Goal: Task Accomplishment & Management: Complete application form

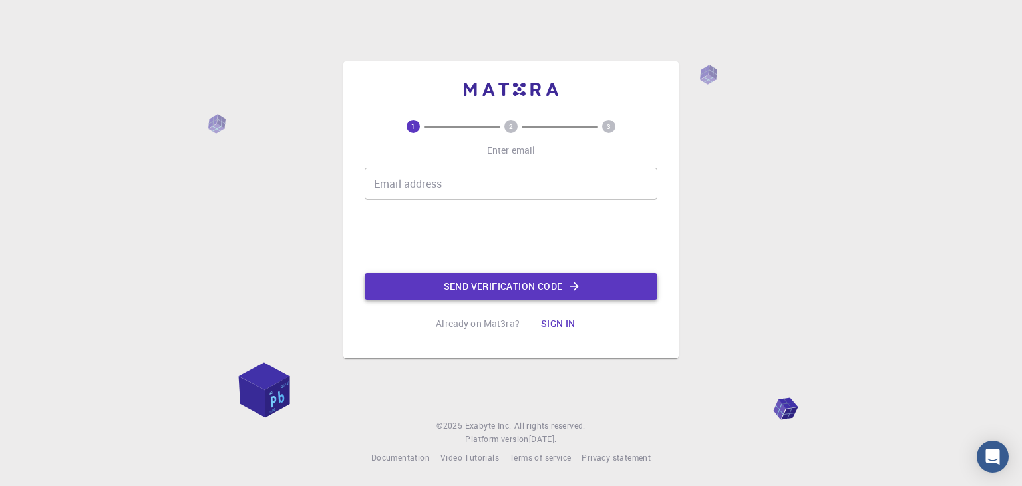
click at [431, 287] on button "Send verification code" at bounding box center [511, 286] width 293 height 27
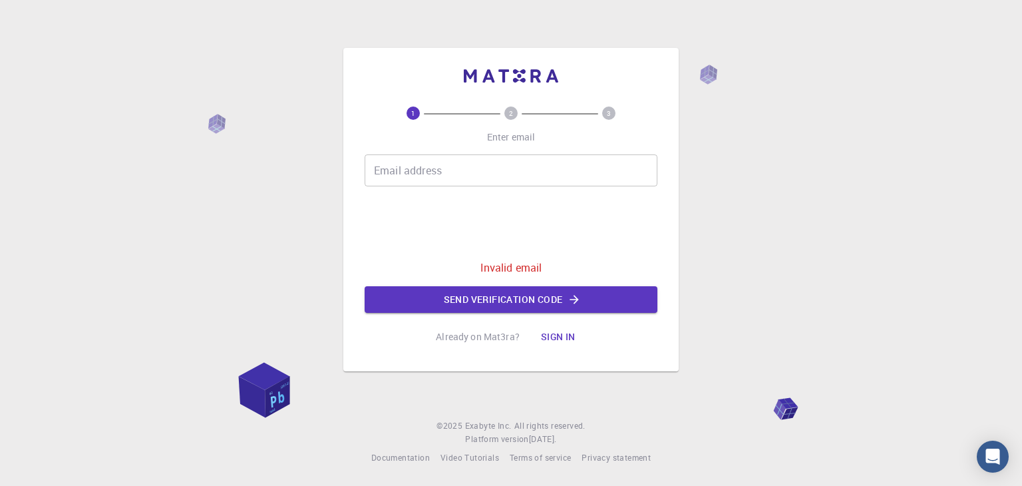
click at [433, 162] on input "Email address" at bounding box center [511, 170] width 293 height 32
type input "[EMAIL_ADDRESS][DOMAIN_NAME]"
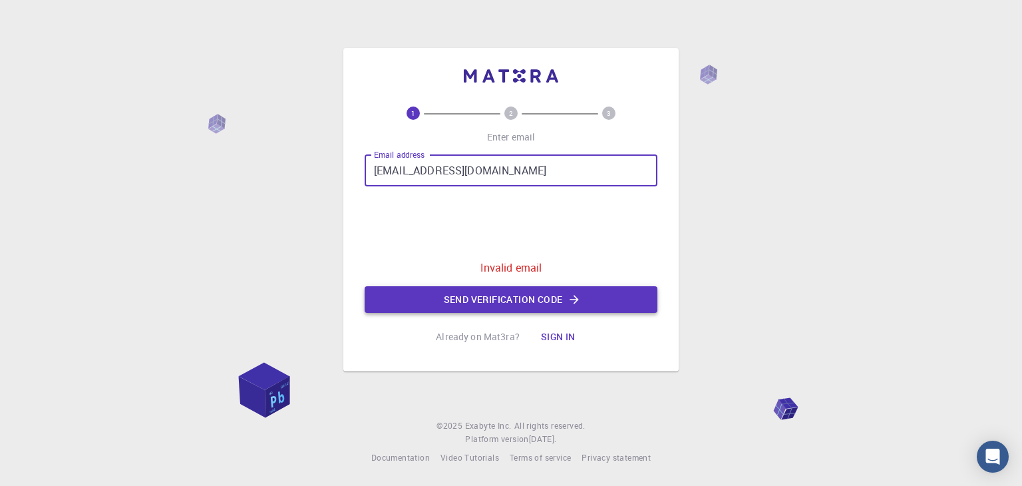
click at [441, 302] on button "Send verification code" at bounding box center [511, 299] width 293 height 27
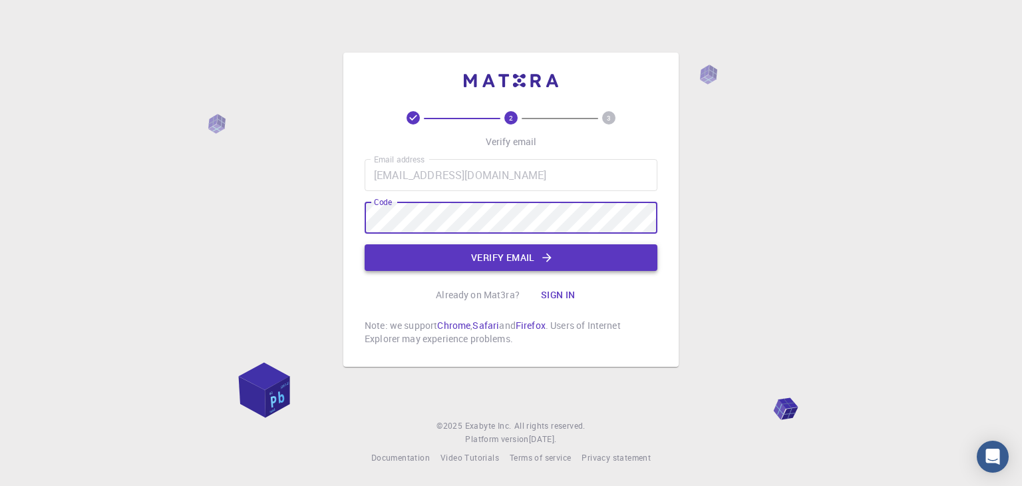
click at [482, 260] on button "Verify email" at bounding box center [511, 257] width 293 height 27
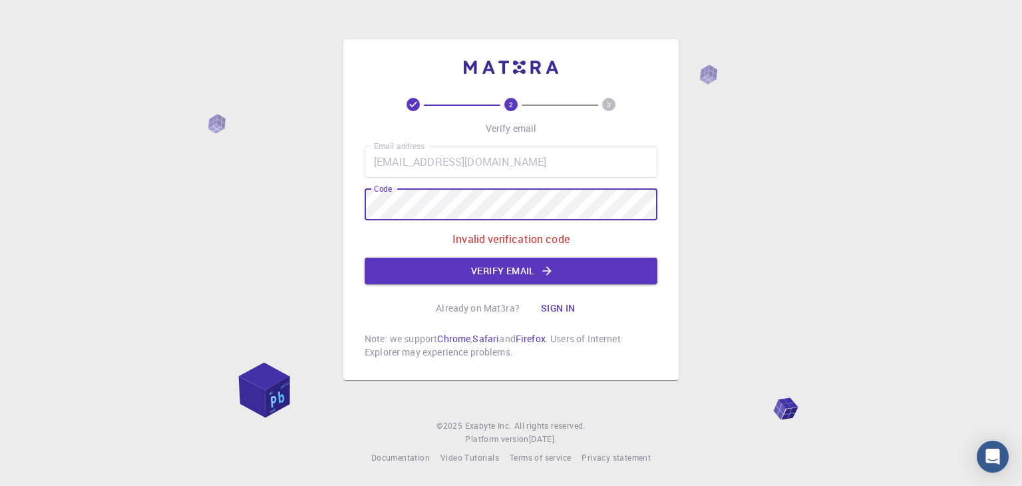
click at [317, 198] on div "2 3 Verify email Email address muslimjonyuldashev@gmail.com Email address Code …" at bounding box center [511, 243] width 1022 height 486
click at [418, 271] on button "Verify email" at bounding box center [511, 271] width 293 height 27
click at [409, 272] on button "Verify email" at bounding box center [511, 271] width 293 height 27
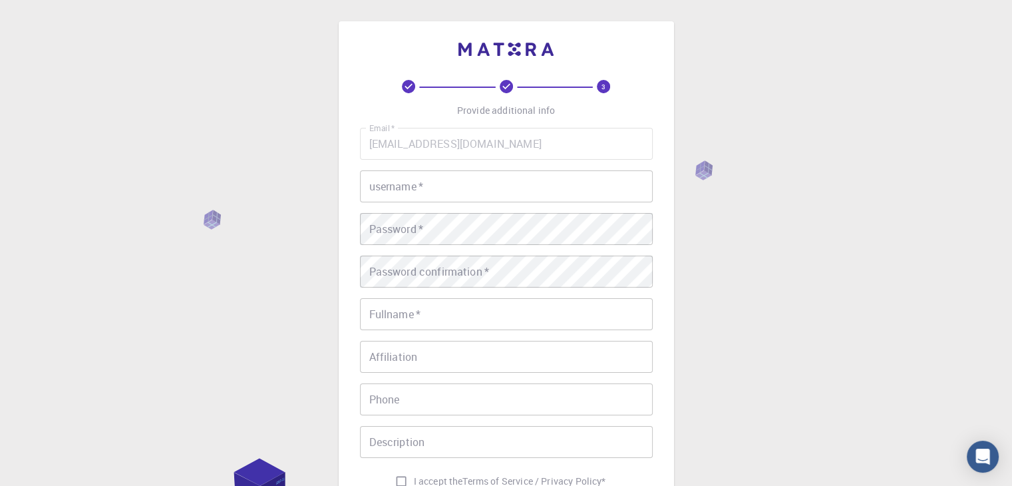
click at [406, 195] on input "username   *" at bounding box center [506, 186] width 293 height 32
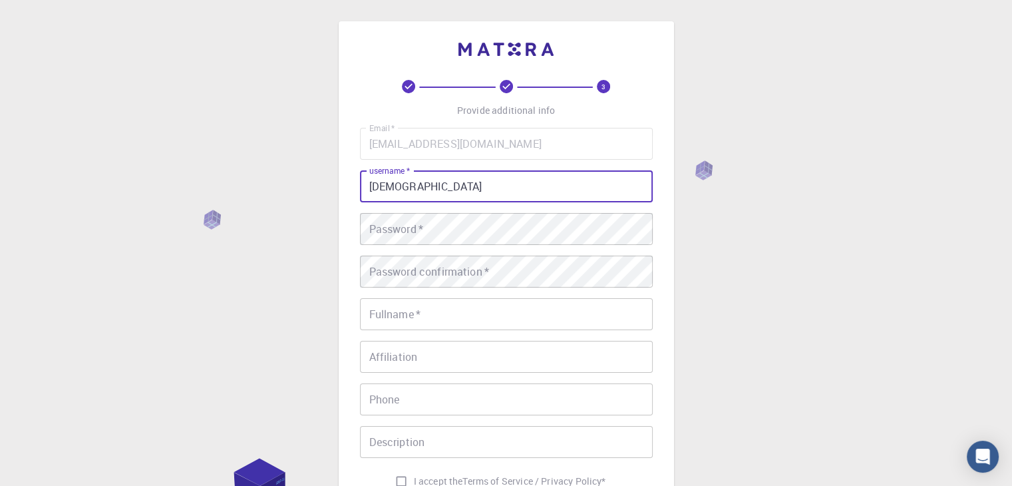
type input "Muslimbek"
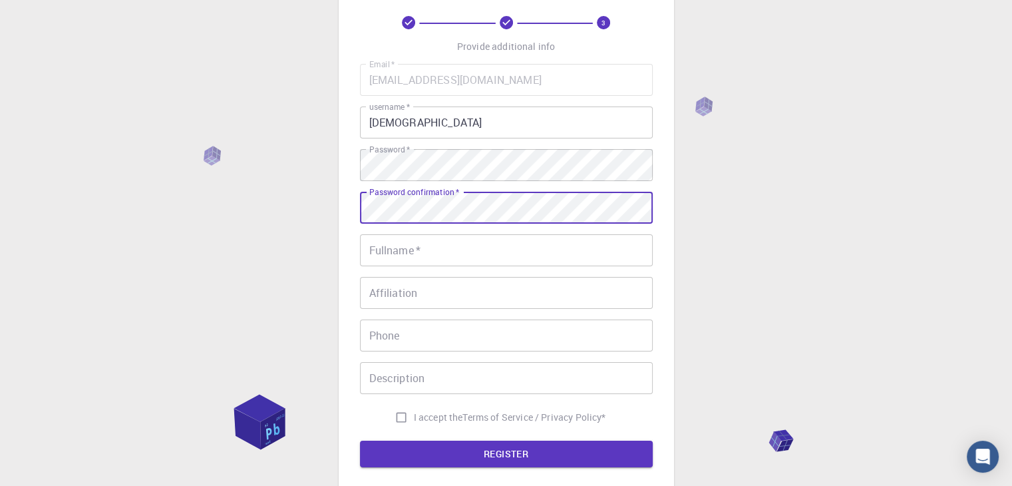
scroll to position [133, 0]
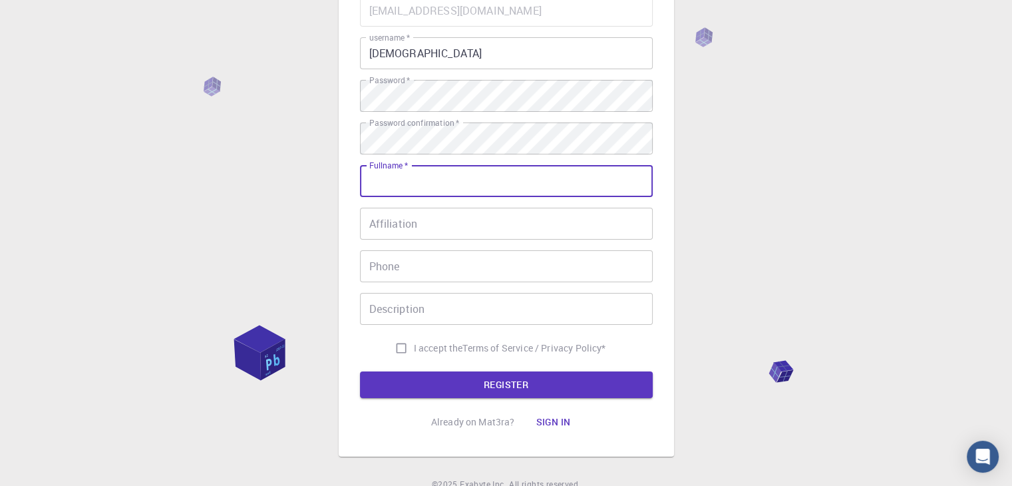
click at [410, 181] on input "Fullname   *" at bounding box center [506, 181] width 293 height 32
type input "Yuldashev"
click at [385, 227] on input "Affiliation" at bounding box center [506, 224] width 293 height 32
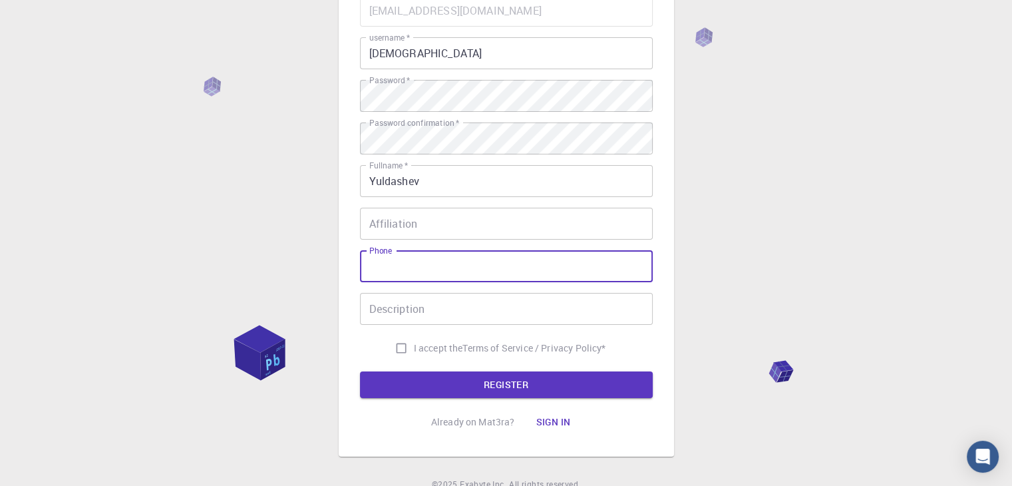
click at [402, 270] on input "Phone" at bounding box center [506, 266] width 293 height 32
click at [433, 349] on span "I accept the" at bounding box center [438, 347] width 49 height 13
click at [414, 349] on input "I accept the Terms of Service / Privacy Policy *" at bounding box center [401, 347] width 25 height 25
checkbox input "true"
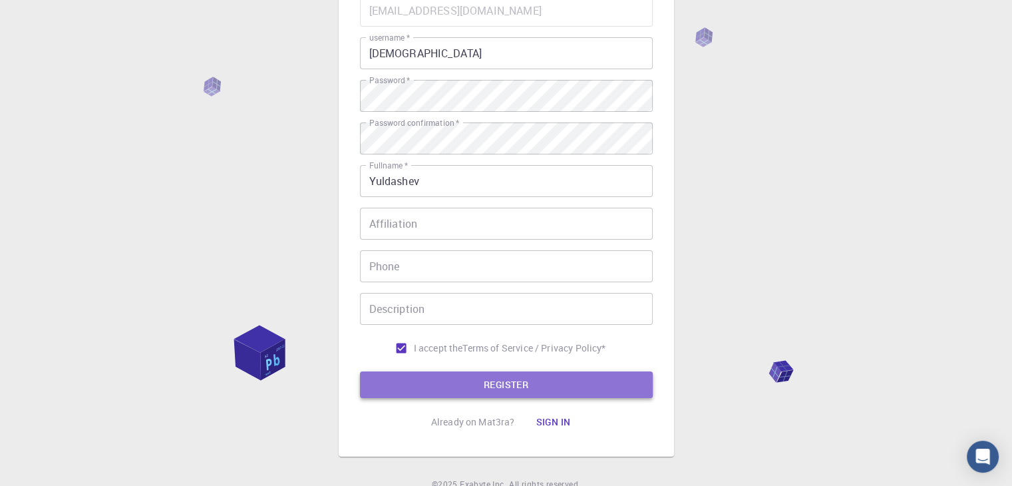
click at [449, 389] on button "REGISTER" at bounding box center [506, 384] width 293 height 27
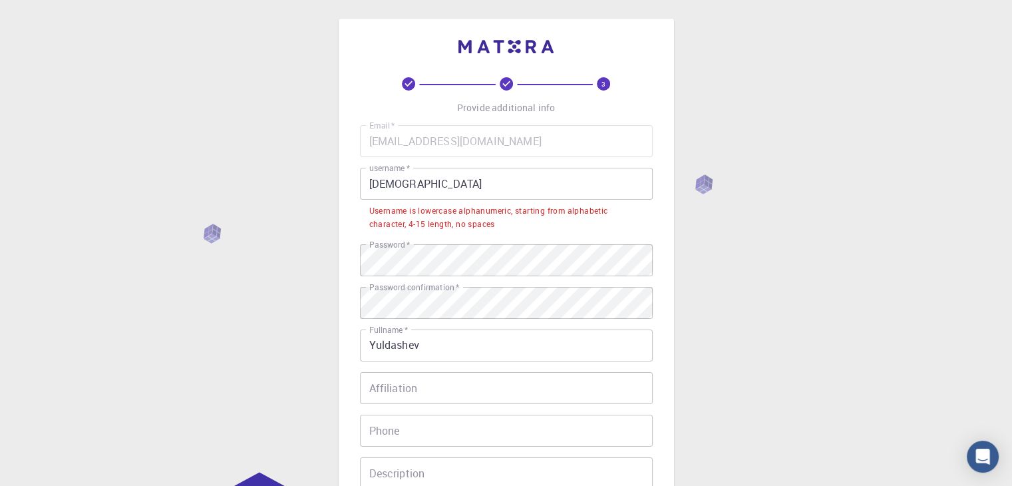
scroll to position [0, 0]
click at [454, 184] on input "Muslimbek" at bounding box center [506, 186] width 293 height 32
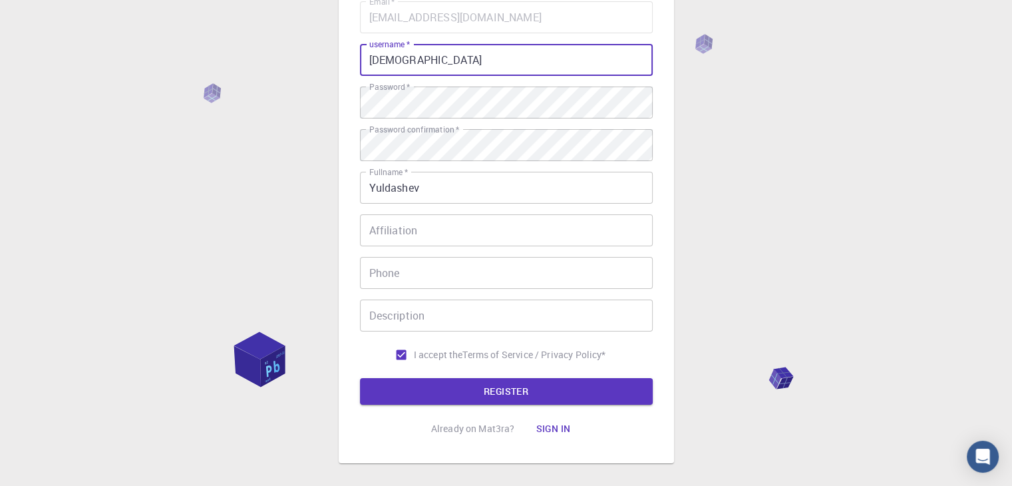
scroll to position [133, 0]
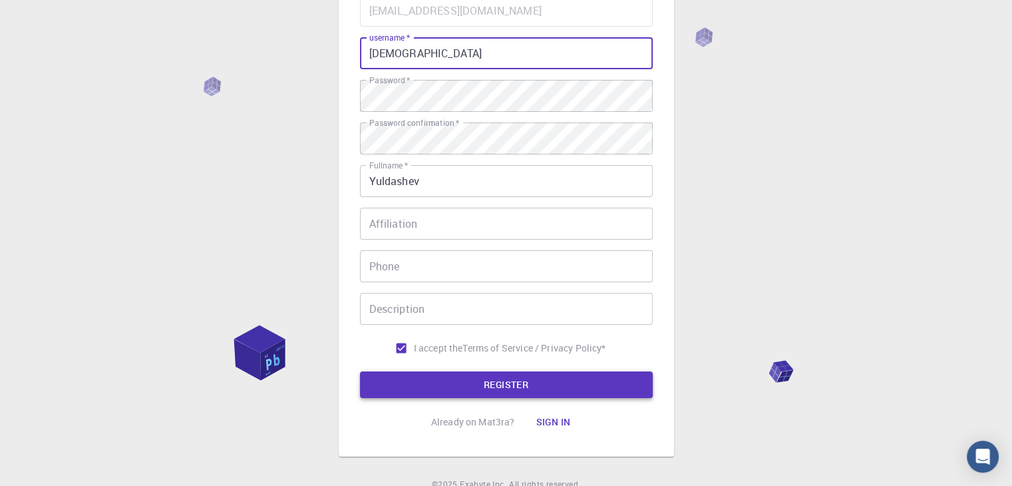
click at [486, 387] on button "REGISTER" at bounding box center [506, 384] width 293 height 27
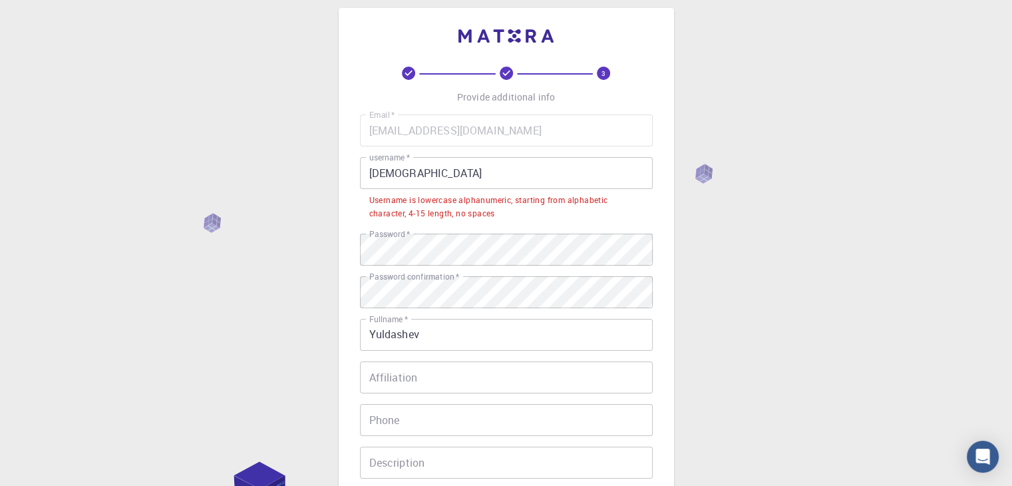
scroll to position [0, 0]
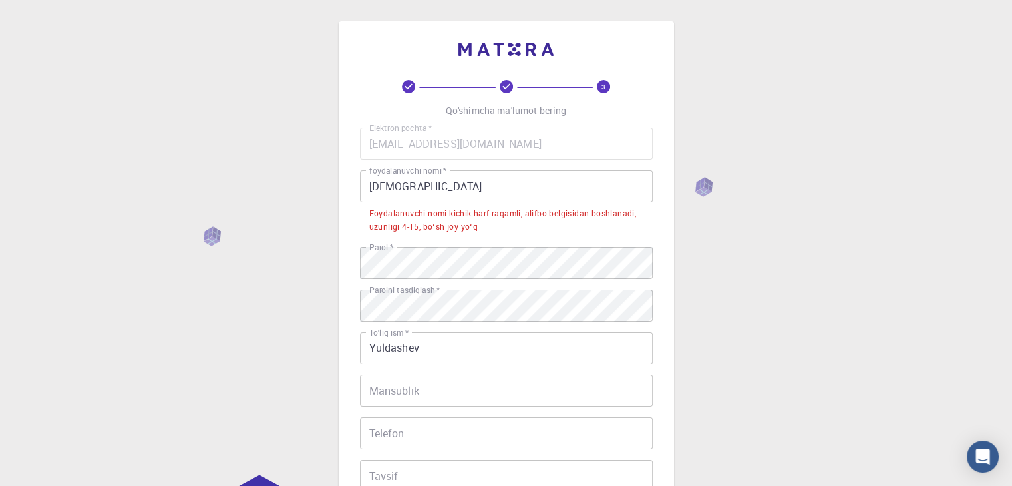
click at [375, 187] on input "Muslimbek0205" at bounding box center [506, 186] width 293 height 32
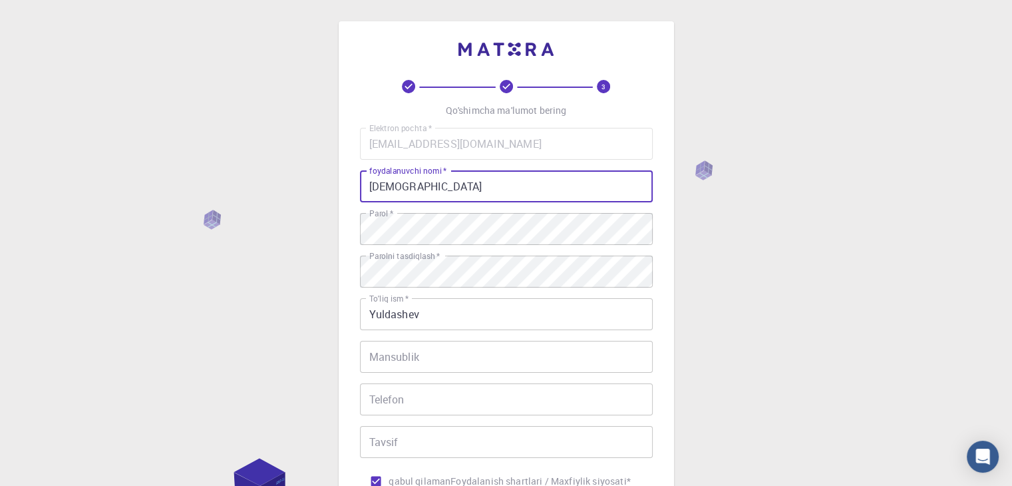
type input "muslimbek0205"
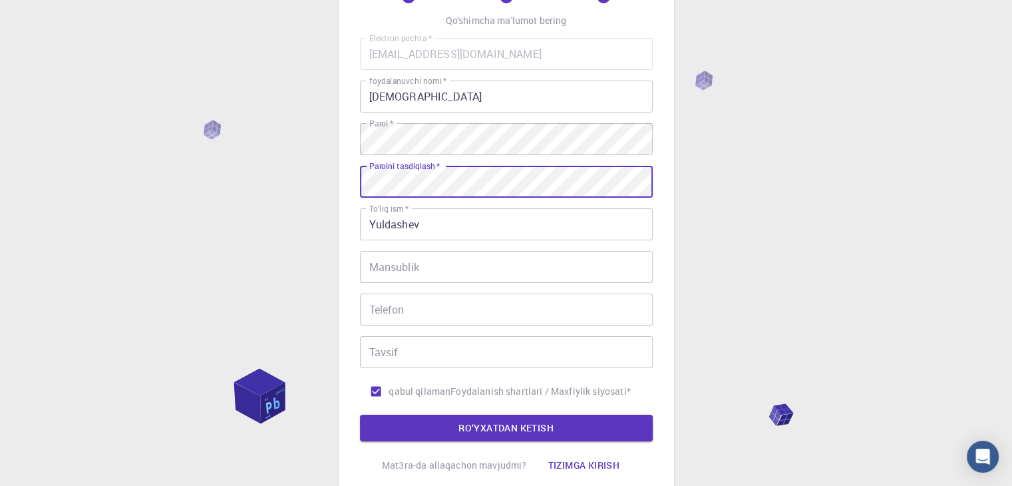
scroll to position [192, 0]
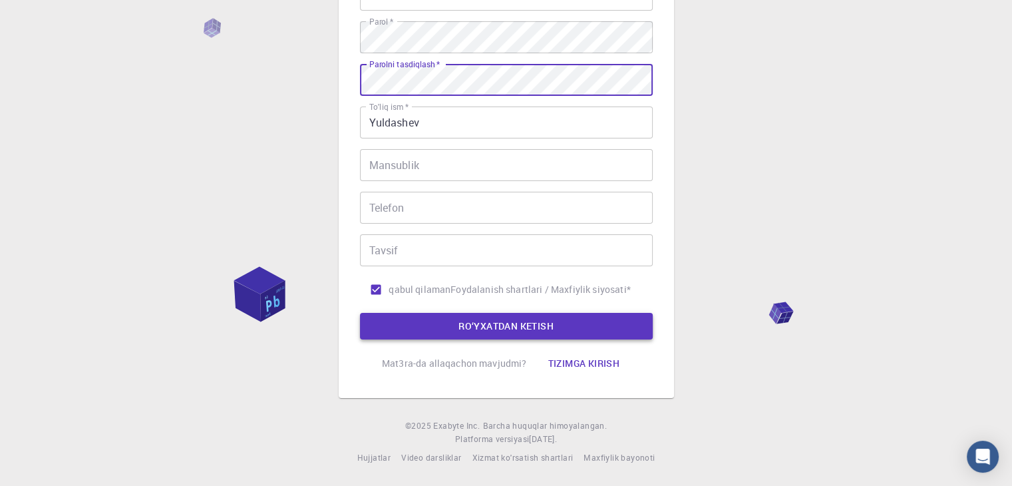
click at [546, 325] on font "RO‘YXATDAN KETISH" at bounding box center [505, 325] width 95 height 13
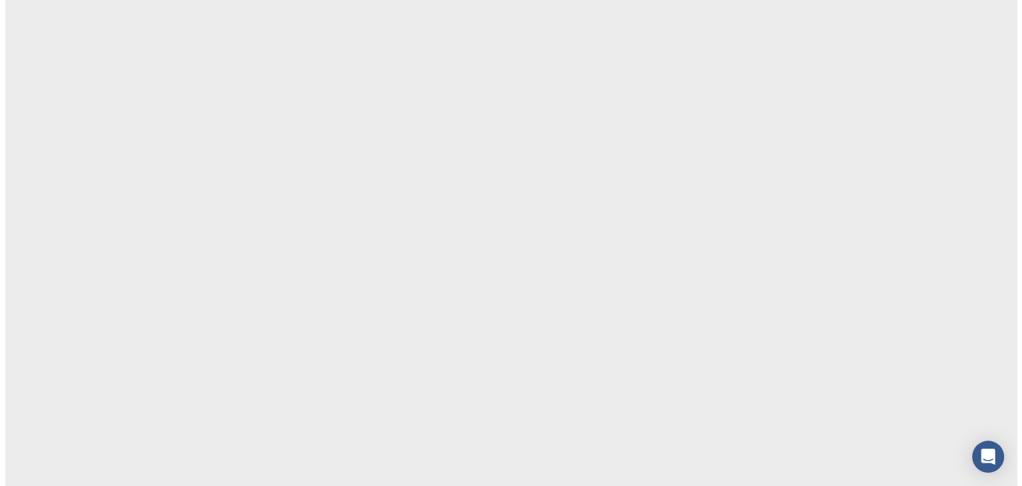
scroll to position [0, 0]
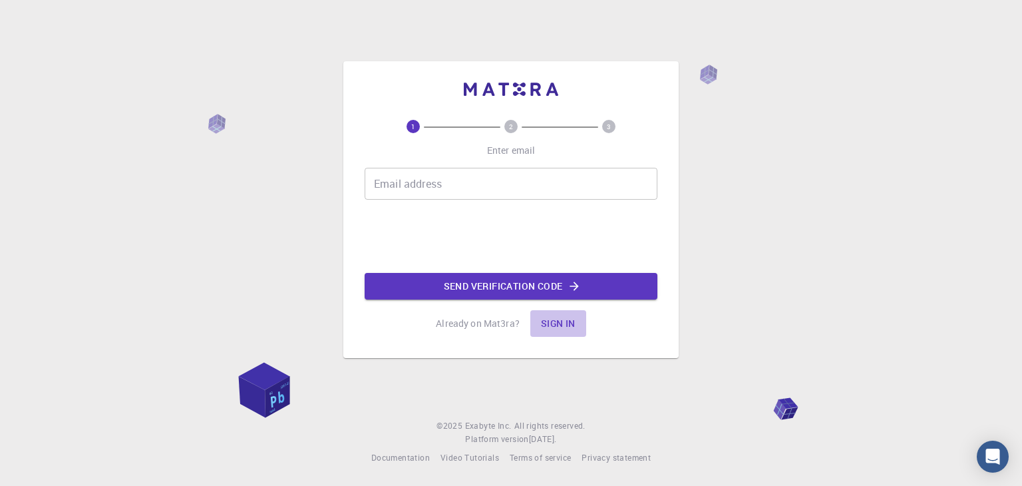
click at [548, 319] on button "Sign in" at bounding box center [558, 323] width 56 height 27
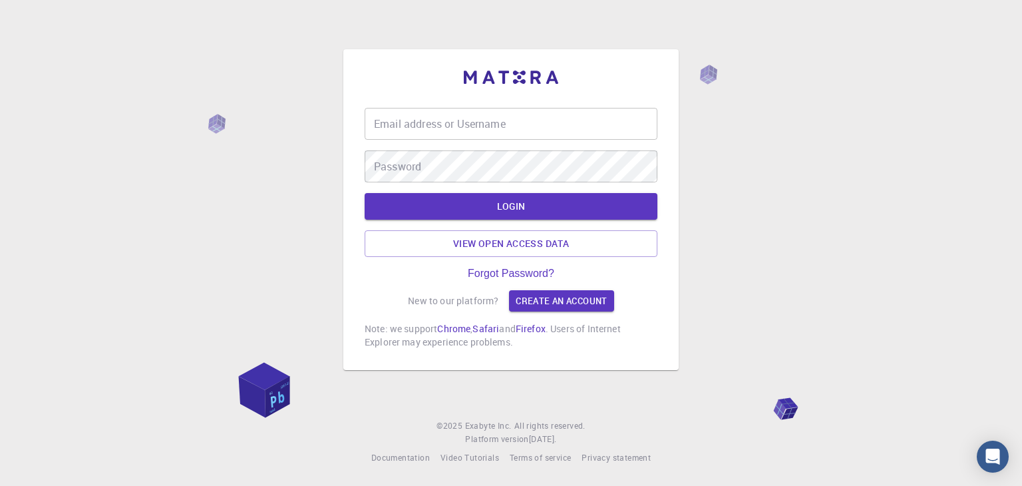
click at [426, 113] on div "Email address or Username Email address or Username" at bounding box center [511, 124] width 293 height 32
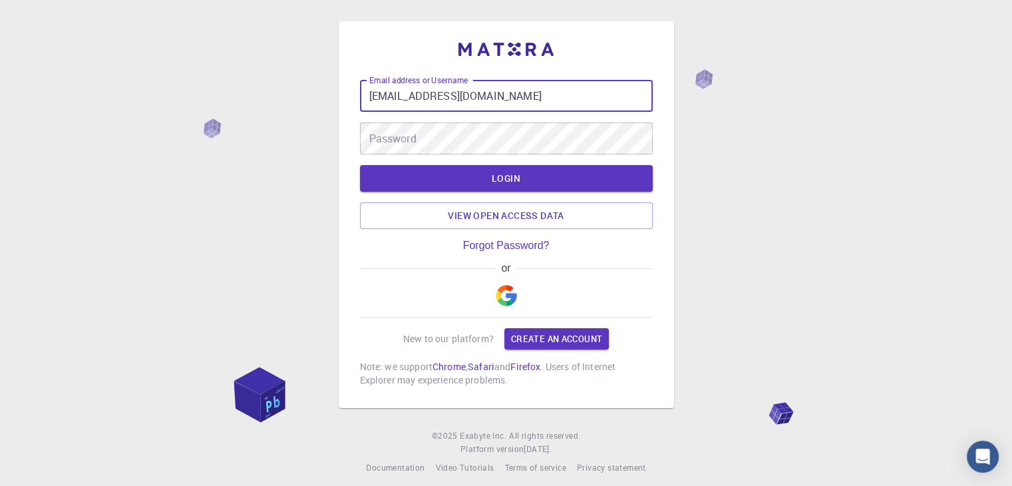
type input "[EMAIL_ADDRESS][DOMAIN_NAME]"
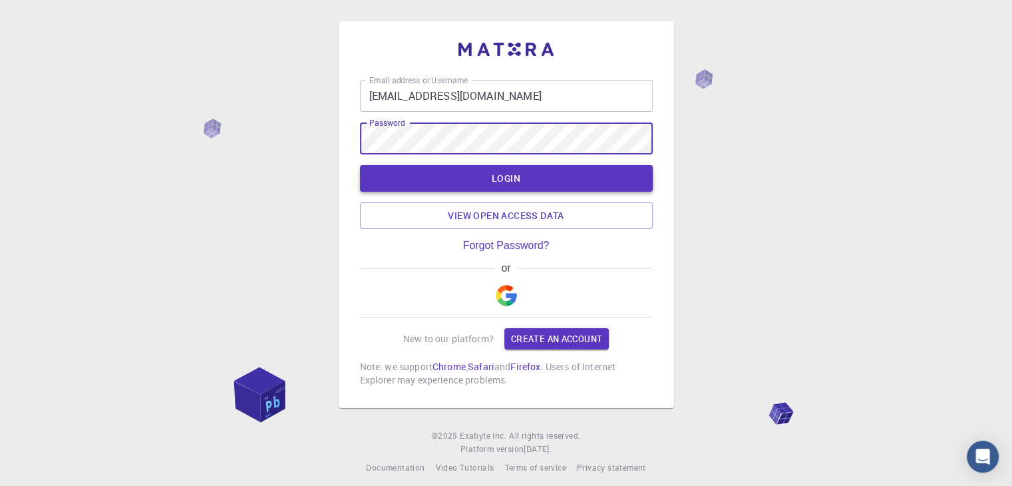
click at [459, 176] on button "LOGIN" at bounding box center [506, 178] width 293 height 27
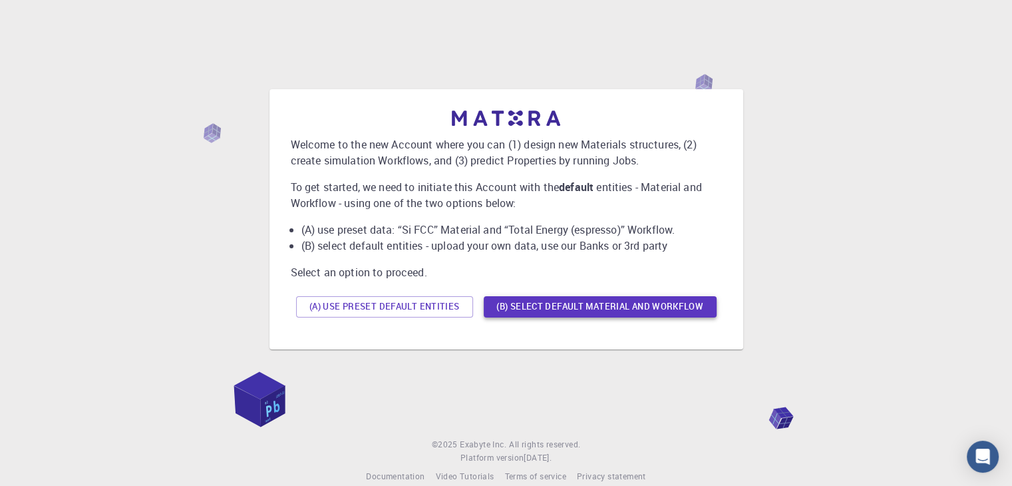
click at [558, 307] on button "(B) Select default material and workflow" at bounding box center [600, 306] width 233 height 21
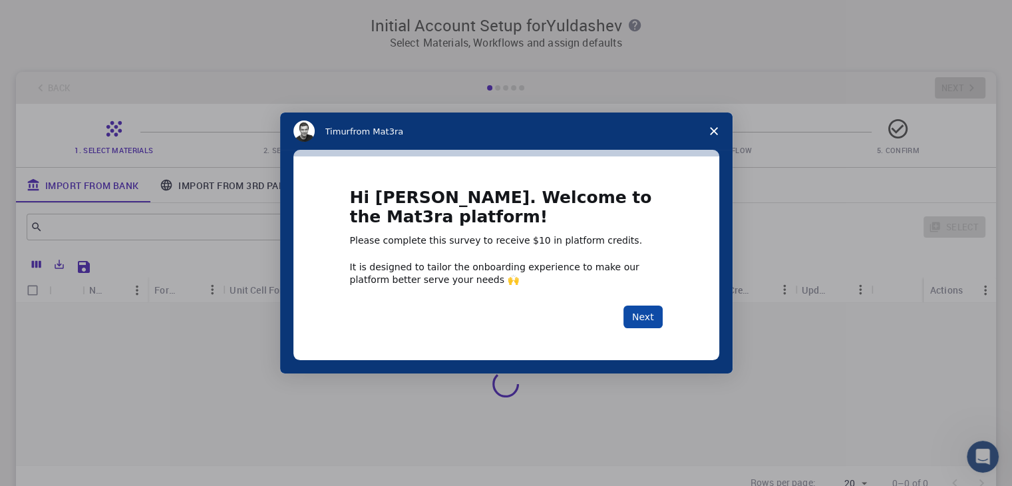
click at [637, 315] on button "Next" at bounding box center [643, 316] width 39 height 23
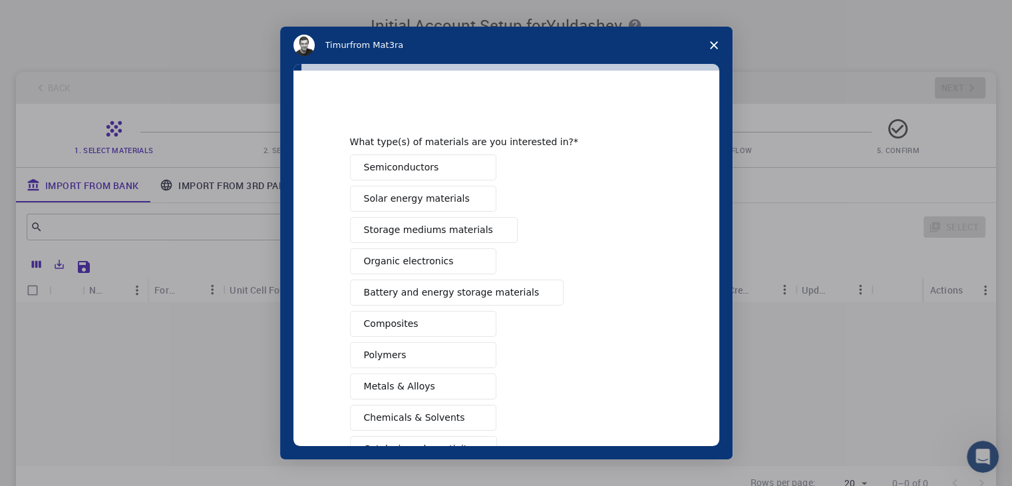
click at [711, 46] on icon "Close survey" at bounding box center [714, 45] width 8 height 8
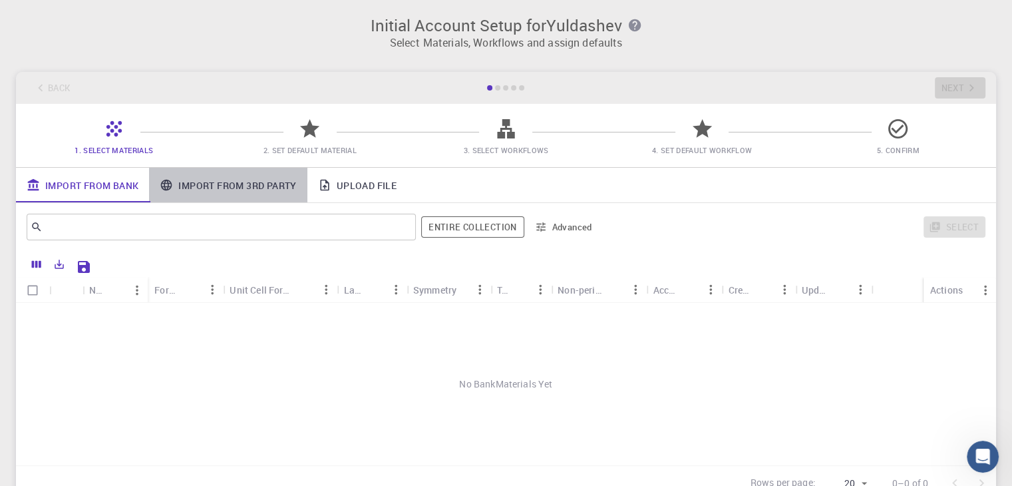
click at [202, 182] on link "Import From 3rd Party" at bounding box center [228, 185] width 158 height 35
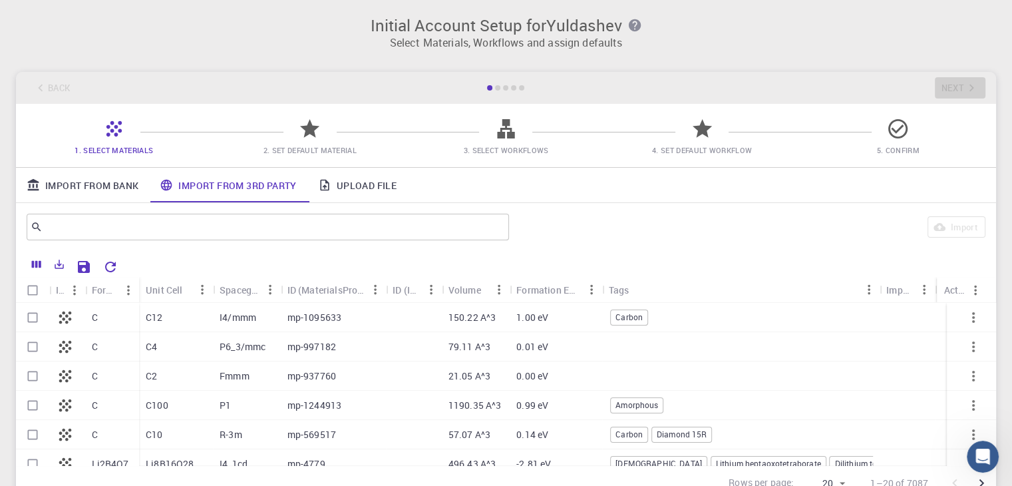
click at [268, 320] on div "I4/mmm" at bounding box center [247, 317] width 68 height 29
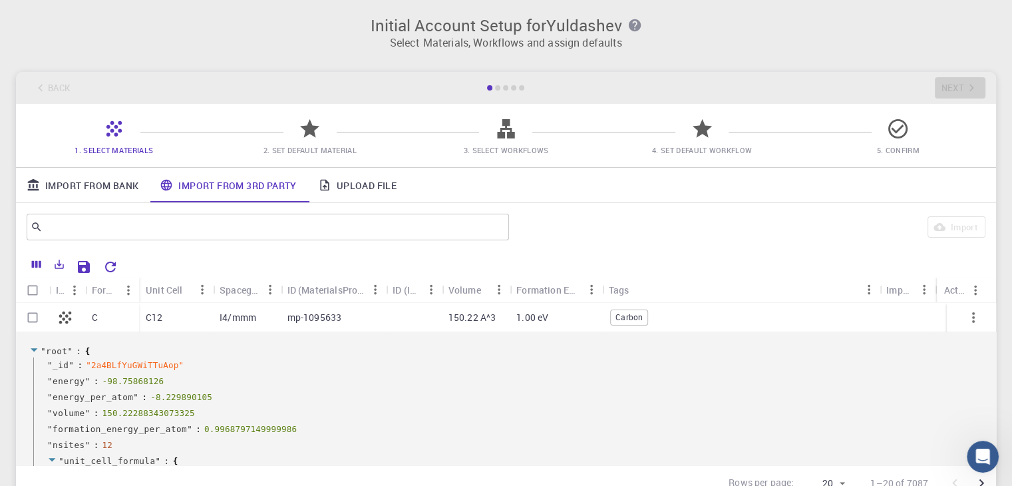
click at [268, 320] on div "I4/mmm" at bounding box center [247, 317] width 68 height 29
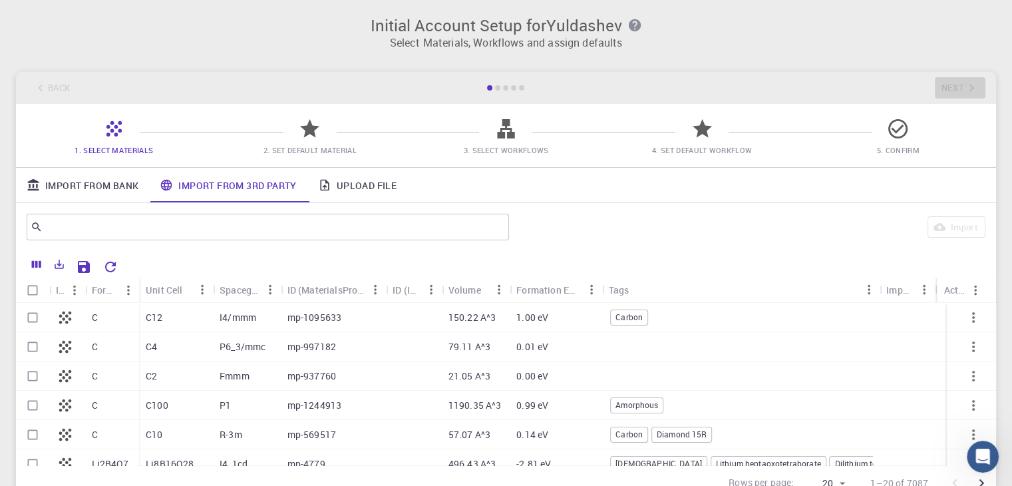
click at [619, 329] on div "Carbon" at bounding box center [740, 317] width 277 height 29
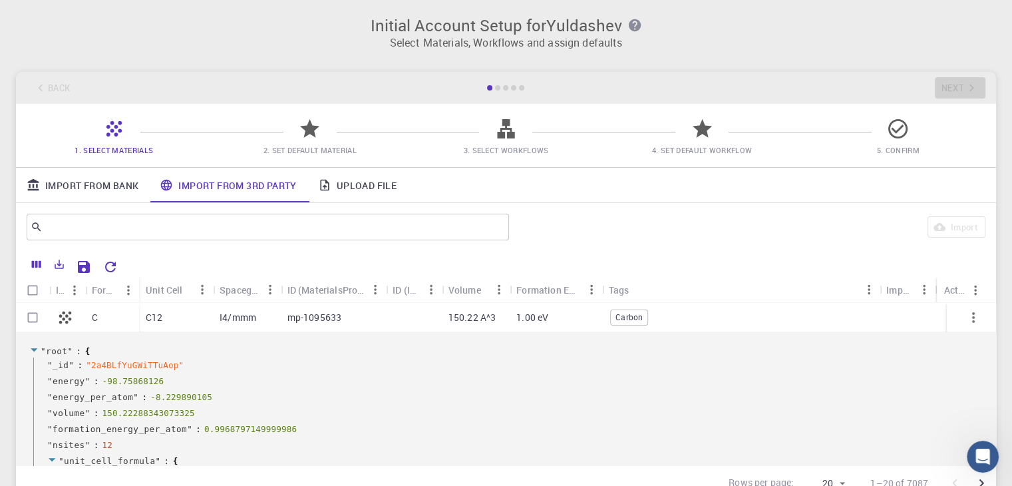
click at [624, 316] on span "Carbon" at bounding box center [629, 316] width 37 height 11
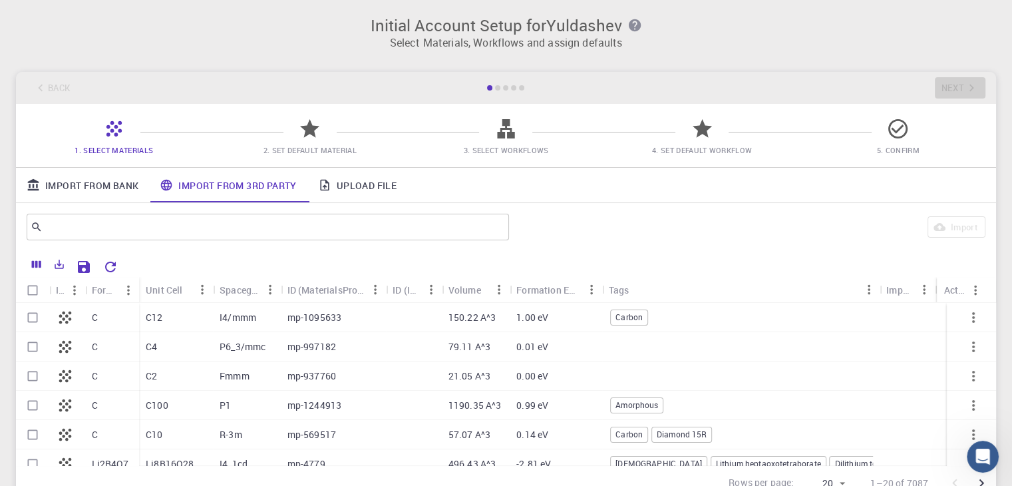
click at [624, 316] on span "Carbon" at bounding box center [629, 316] width 37 height 11
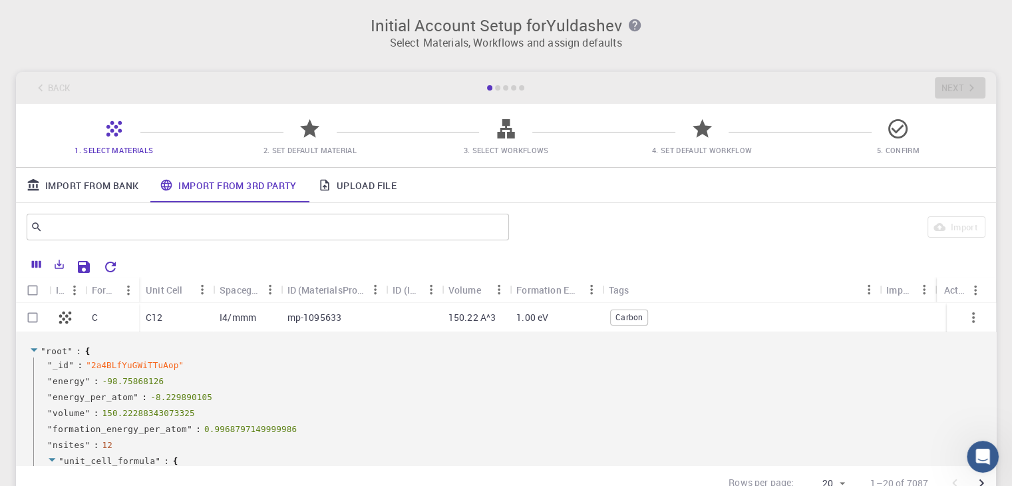
click at [624, 316] on span "Carbon" at bounding box center [629, 316] width 37 height 11
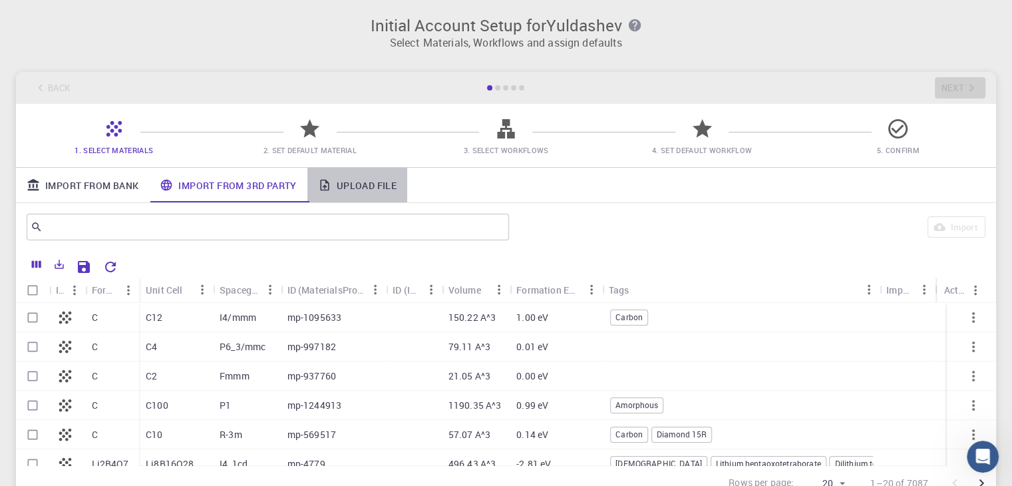
click at [341, 190] on link "Upload File" at bounding box center [357, 185] width 100 height 35
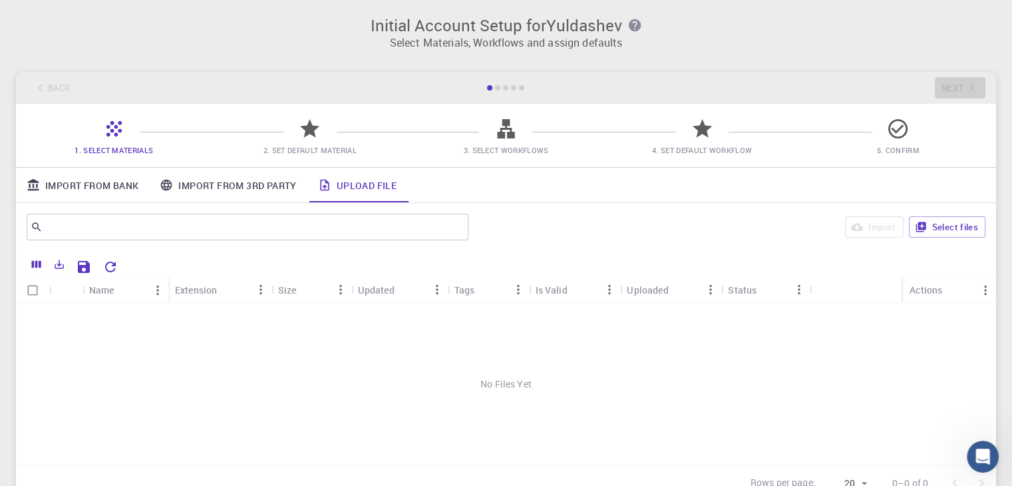
click at [77, 186] on link "Import From Bank" at bounding box center [82, 185] width 133 height 35
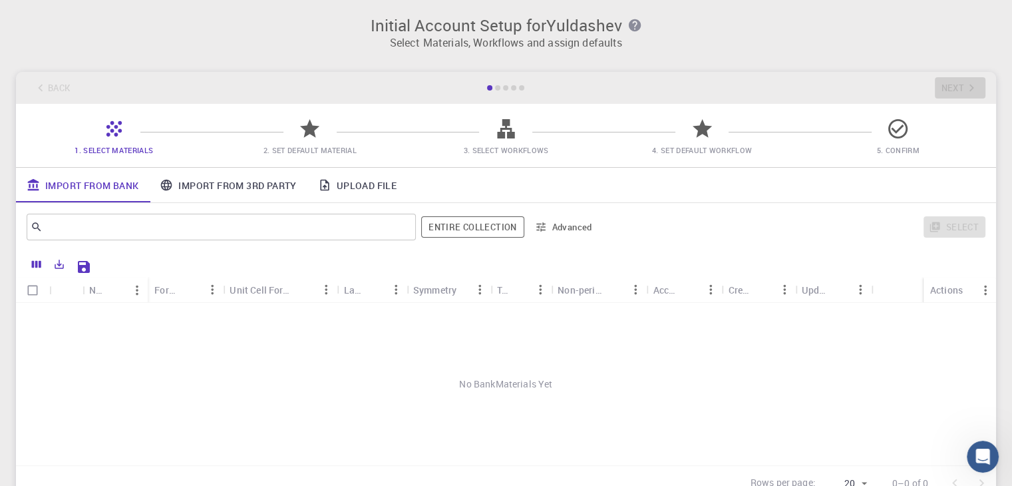
scroll to position [118, 0]
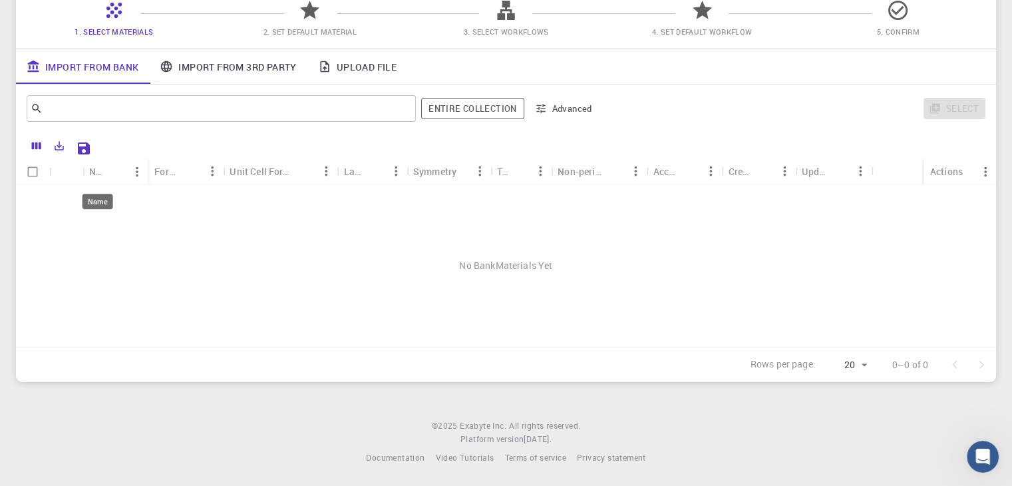
click at [91, 174] on div "Name" at bounding box center [97, 171] width 16 height 26
click at [156, 174] on div "Formula" at bounding box center [167, 171] width 26 height 26
click at [245, 169] on div "Unit Cell Formula" at bounding box center [262, 171] width 65 height 26
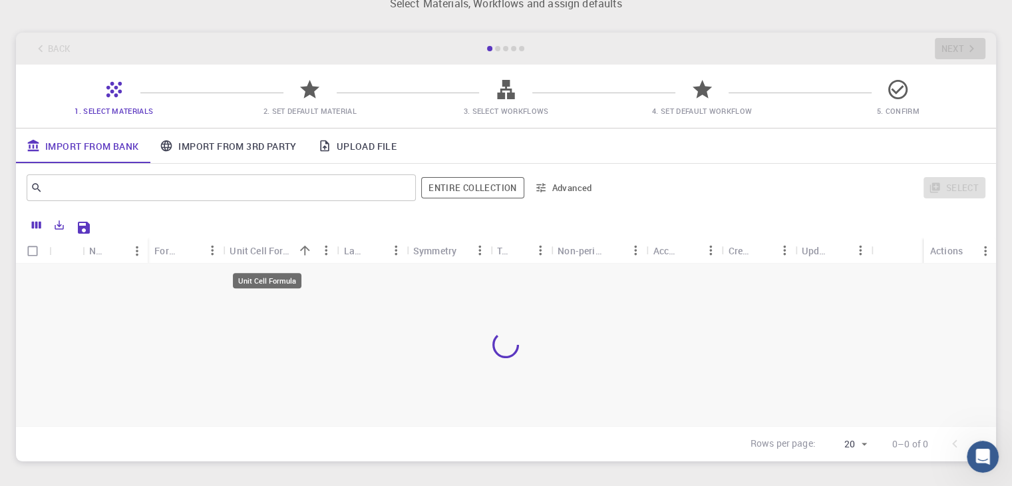
scroll to position [0, 0]
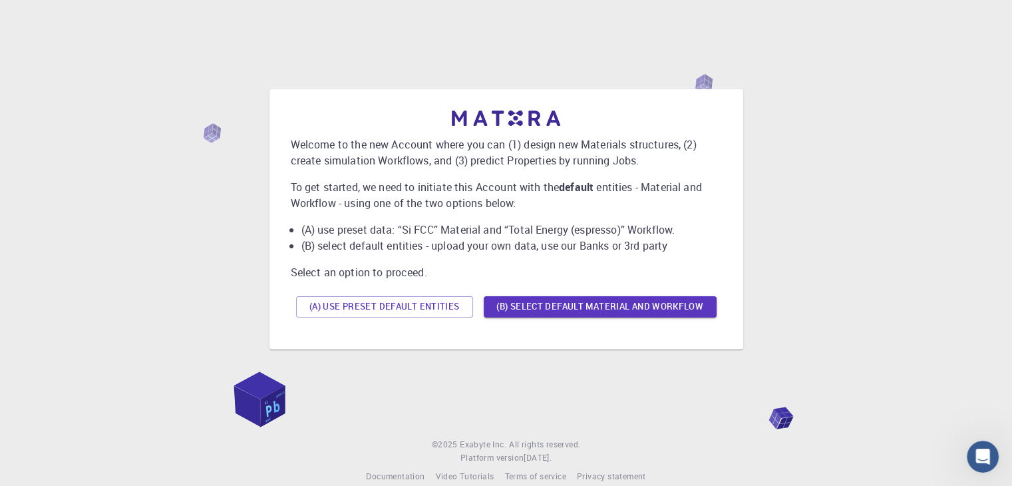
click at [365, 311] on button "(A) Use preset default entities" at bounding box center [384, 306] width 177 height 21
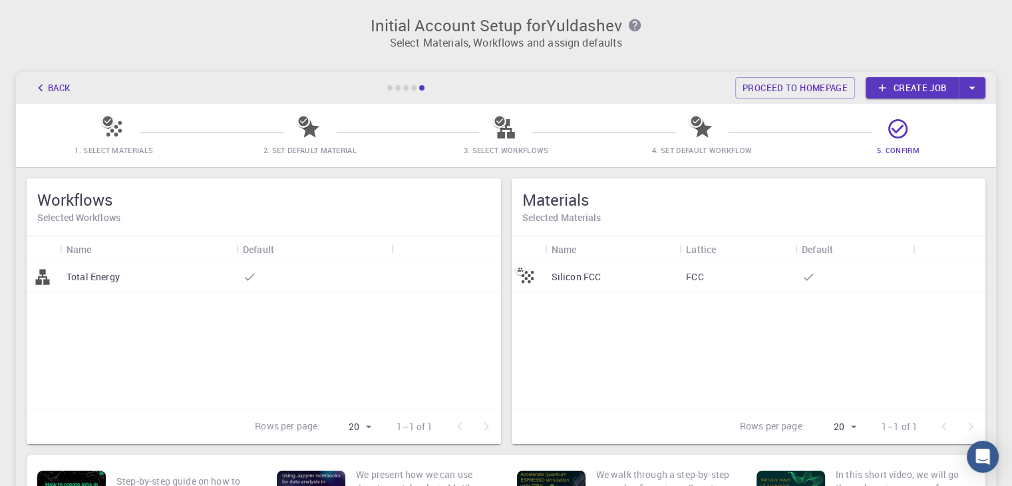
click at [618, 355] on div "Silicon FCC FCC" at bounding box center [749, 335] width 474 height 146
click at [911, 89] on link "Create job" at bounding box center [912, 87] width 93 height 21
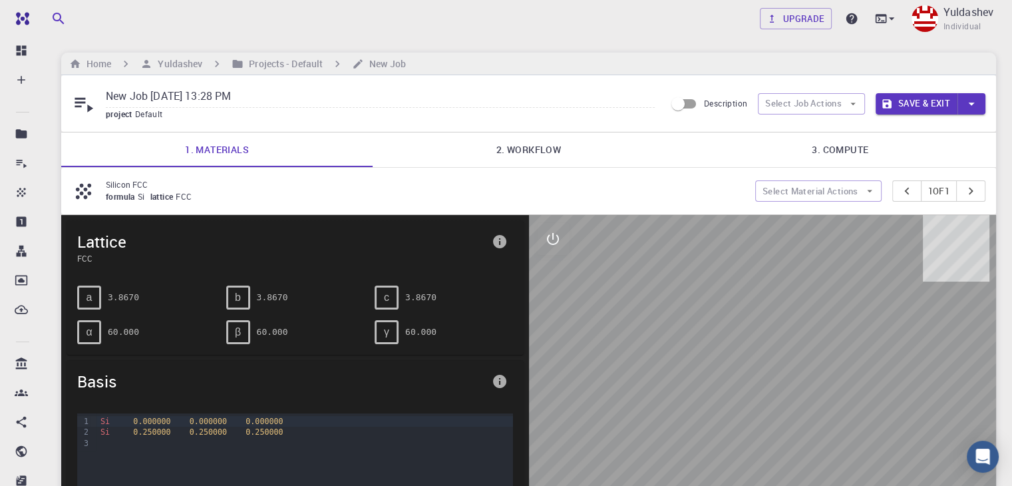
click at [543, 152] on link "2. Workflow" at bounding box center [528, 149] width 311 height 35
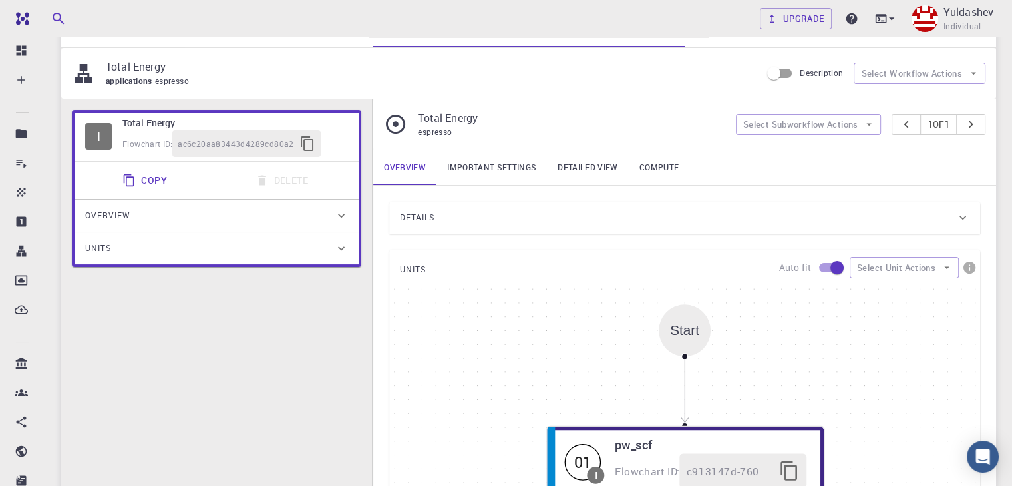
scroll to position [67, 0]
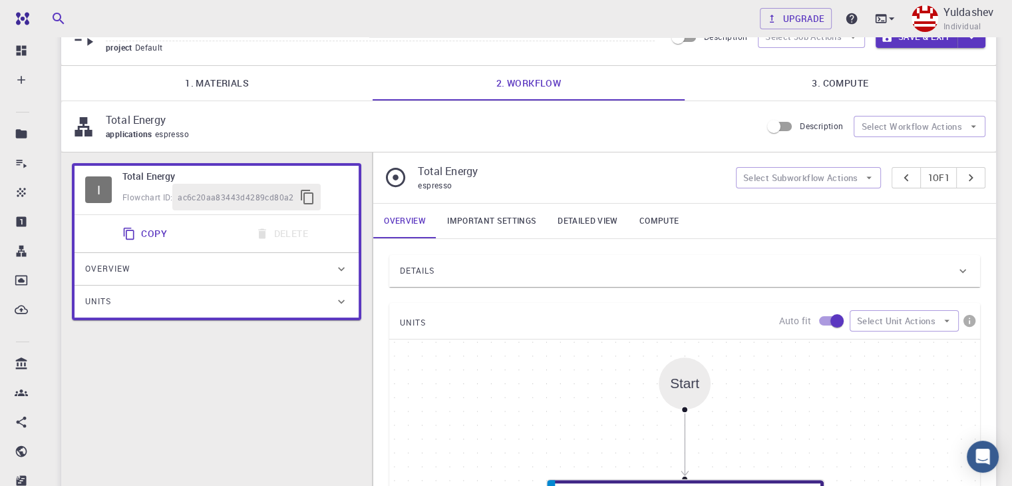
click at [256, 91] on link "1. Materials" at bounding box center [216, 83] width 311 height 35
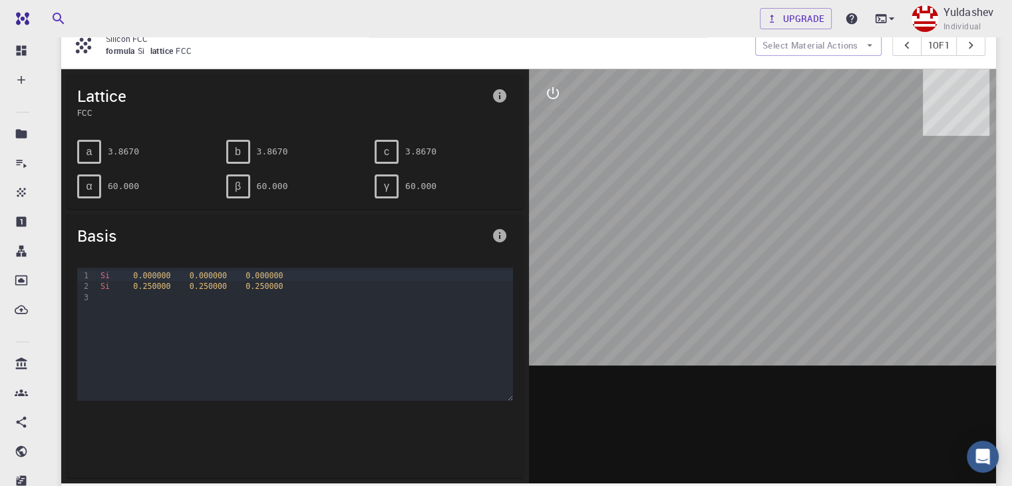
scroll to position [133, 0]
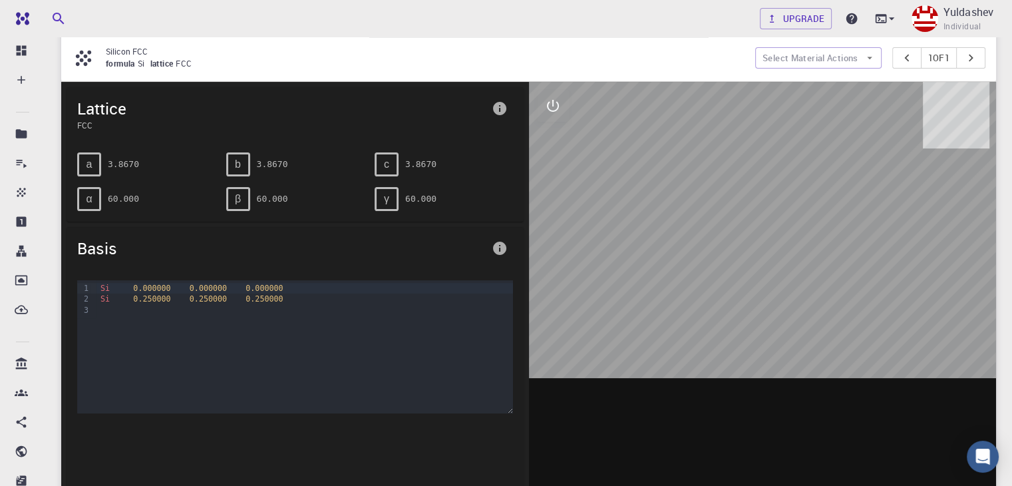
click at [238, 291] on div "Si 0.000000 0.000000 0.000000" at bounding box center [304, 288] width 416 height 11
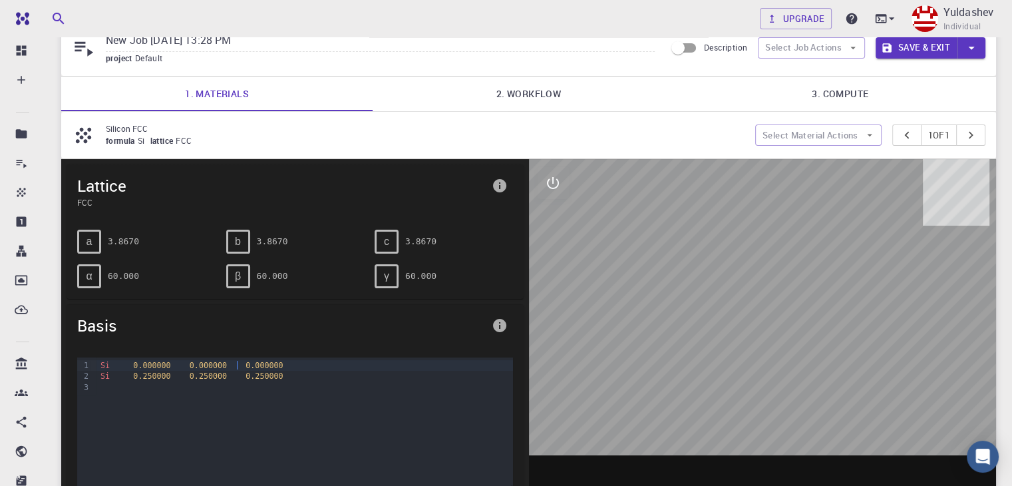
scroll to position [0, 0]
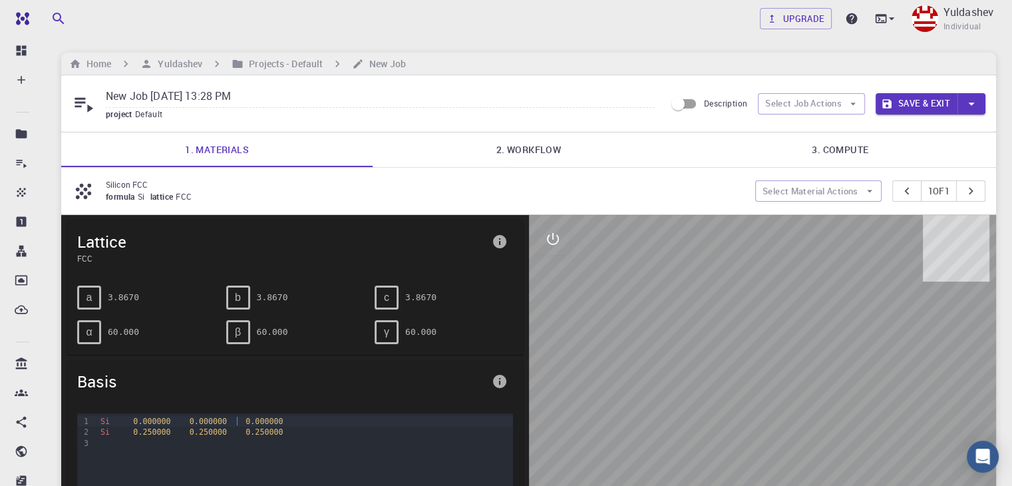
click at [502, 160] on link "2. Workflow" at bounding box center [528, 149] width 311 height 35
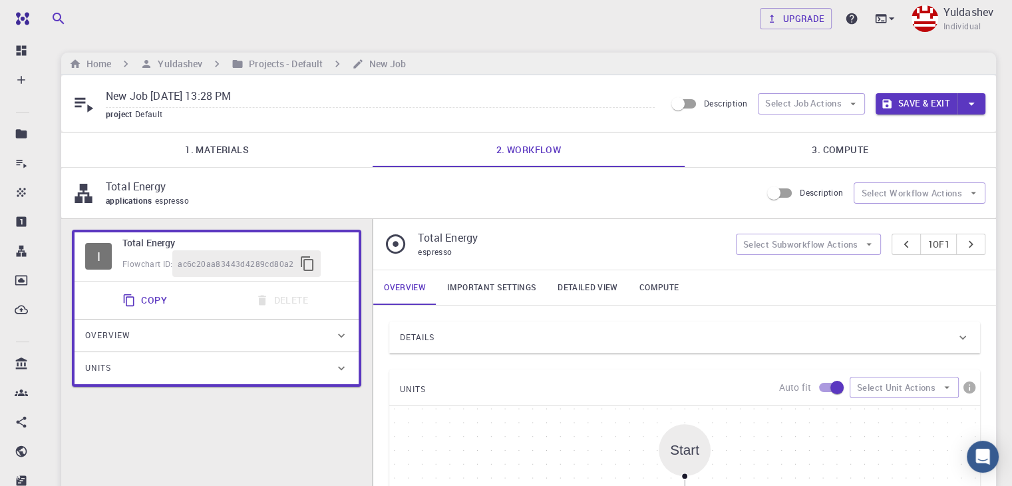
click at [804, 147] on link "3. Compute" at bounding box center [840, 149] width 311 height 35
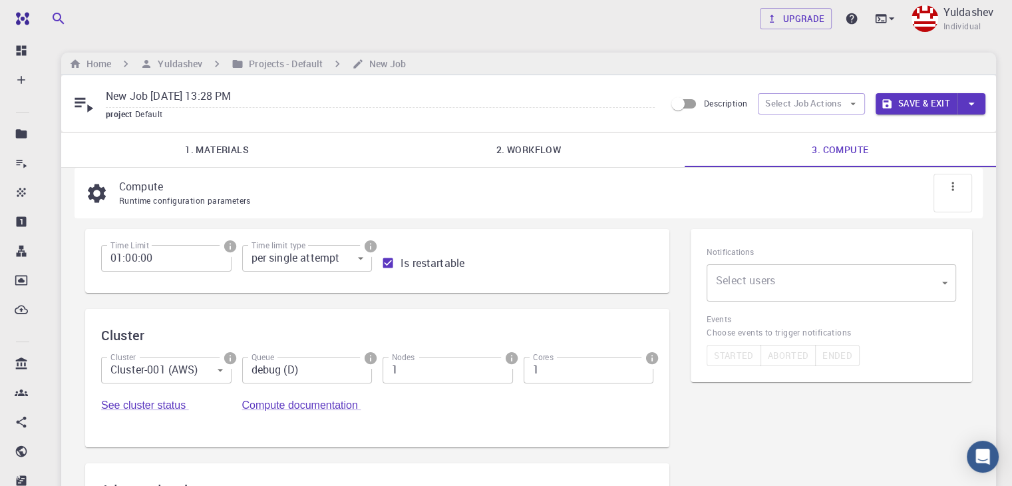
click at [522, 150] on link "2. Workflow" at bounding box center [528, 149] width 311 height 35
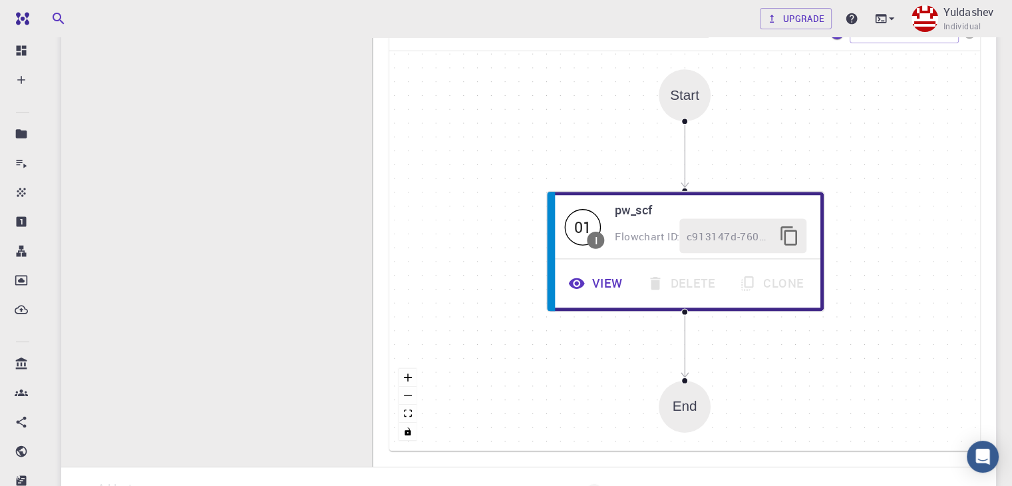
scroll to position [466, 0]
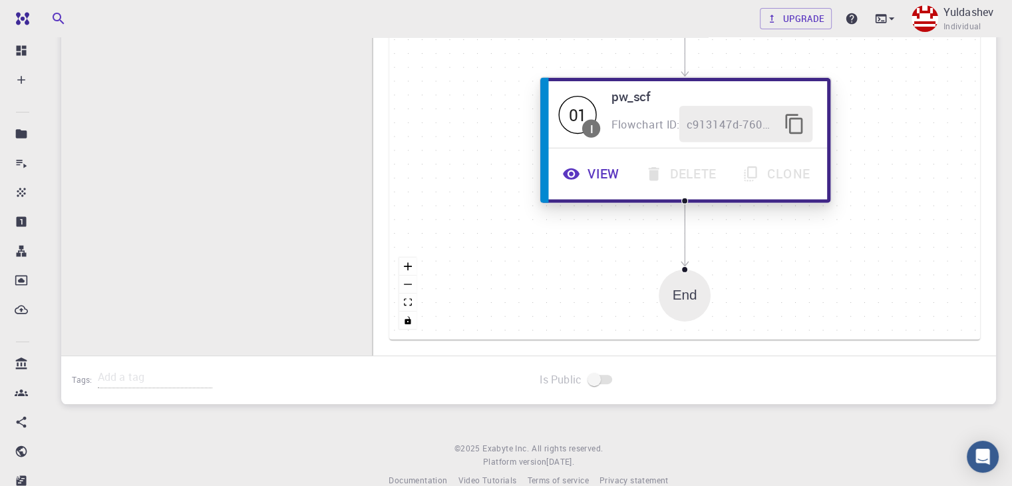
click at [596, 124] on span "I" at bounding box center [591, 128] width 18 height 18
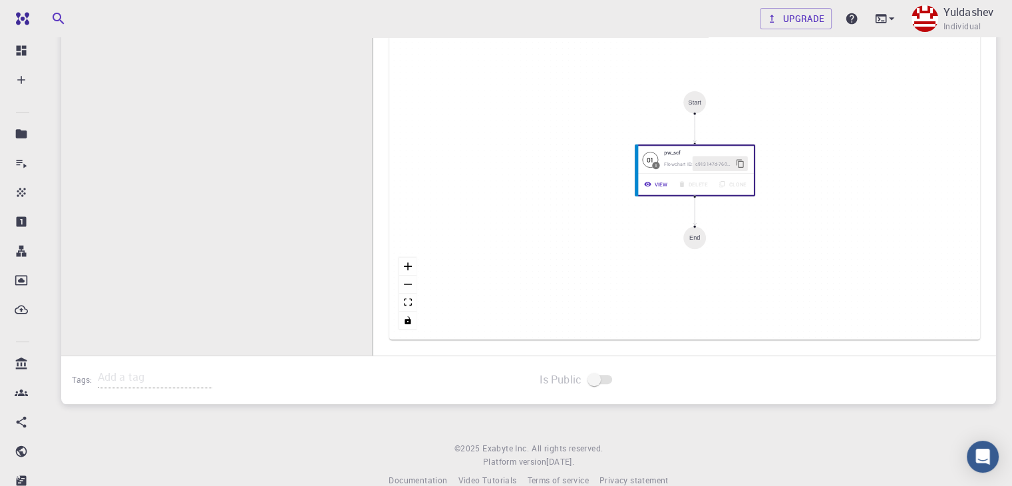
click at [242, 220] on div "I Total Energy Flowchart ID: ac6c20aa83443d4289cd80a2 Copy Delete Overview Prop…" at bounding box center [216, 65] width 311 height 624
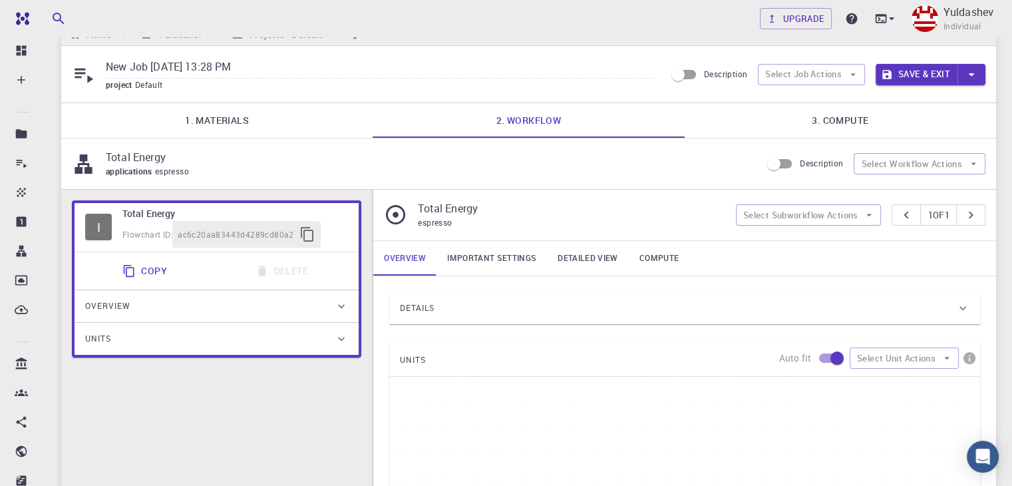
scroll to position [0, 0]
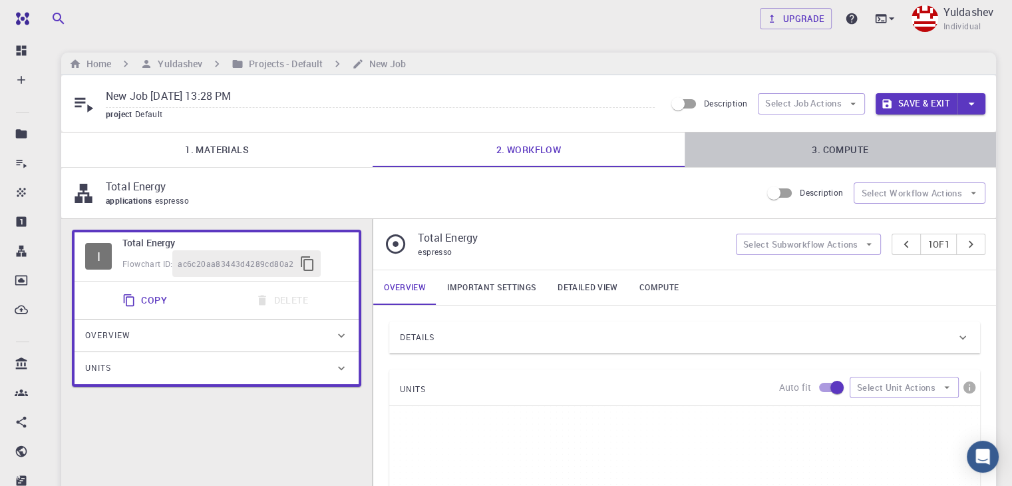
click at [807, 146] on link "3. Compute" at bounding box center [840, 149] width 311 height 35
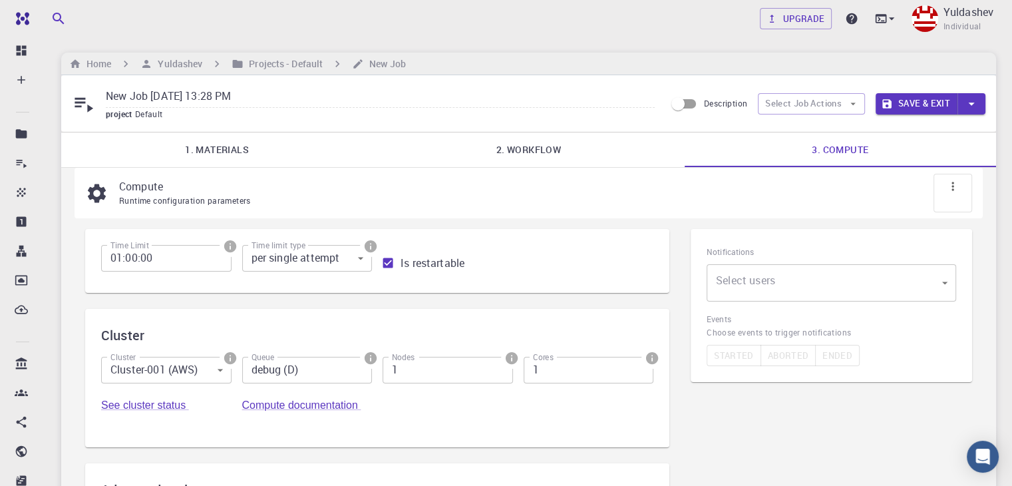
click at [184, 140] on link "1. Materials" at bounding box center [216, 149] width 311 height 35
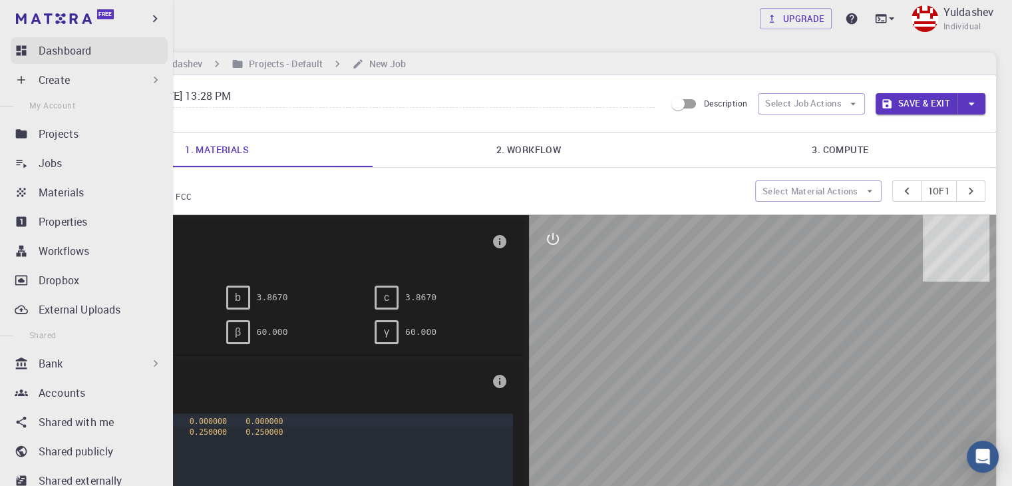
click at [104, 54] on div "Dashboard" at bounding box center [103, 51] width 129 height 16
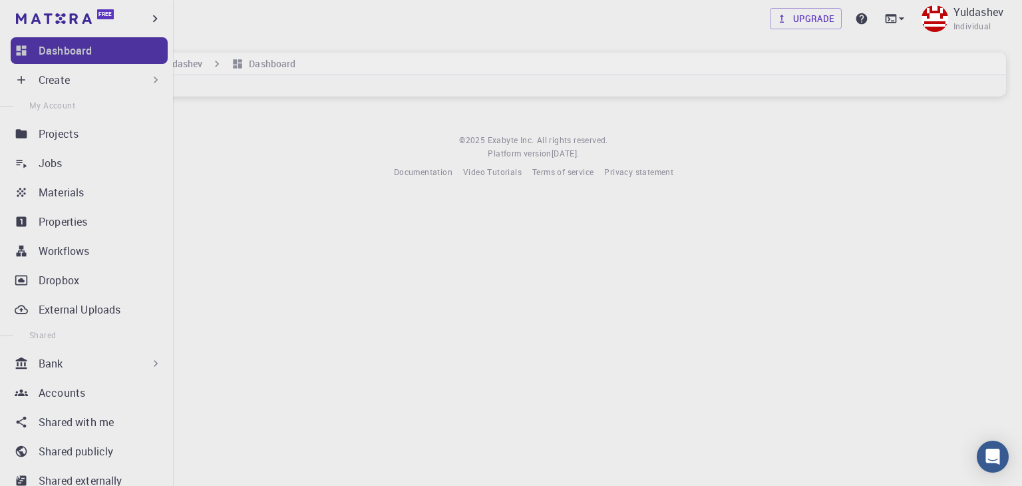
click at [106, 55] on div "Dashboard" at bounding box center [103, 51] width 129 height 16
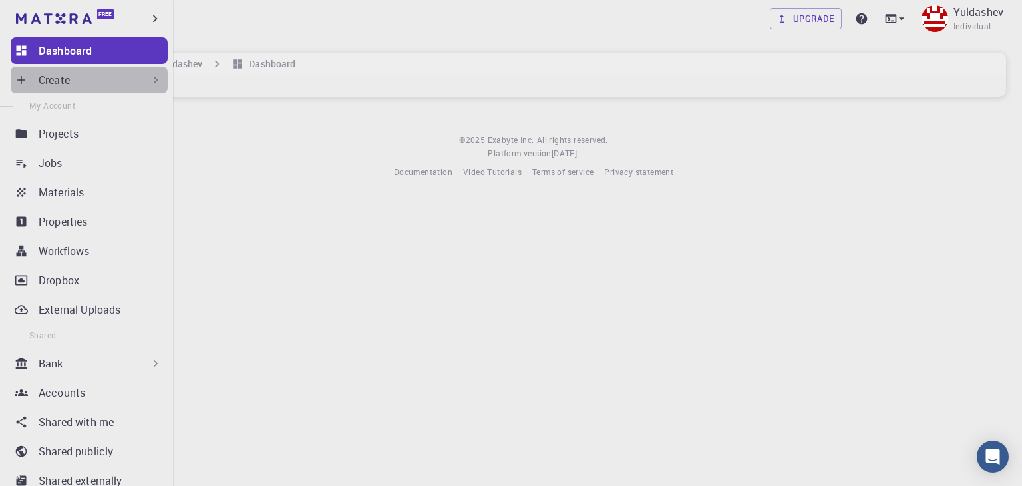
click at [117, 85] on div "Create" at bounding box center [101, 80] width 124 height 16
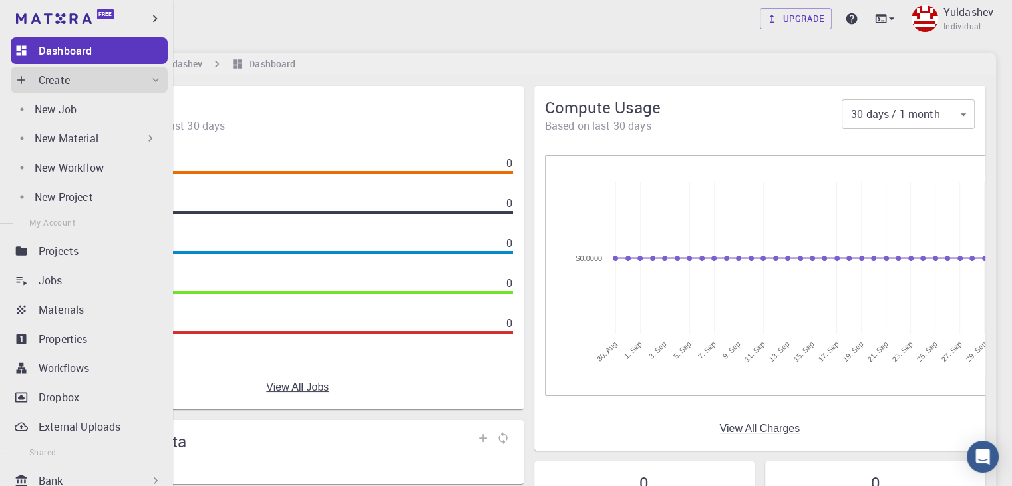
click at [102, 147] on div "New Material" at bounding box center [87, 138] width 152 height 27
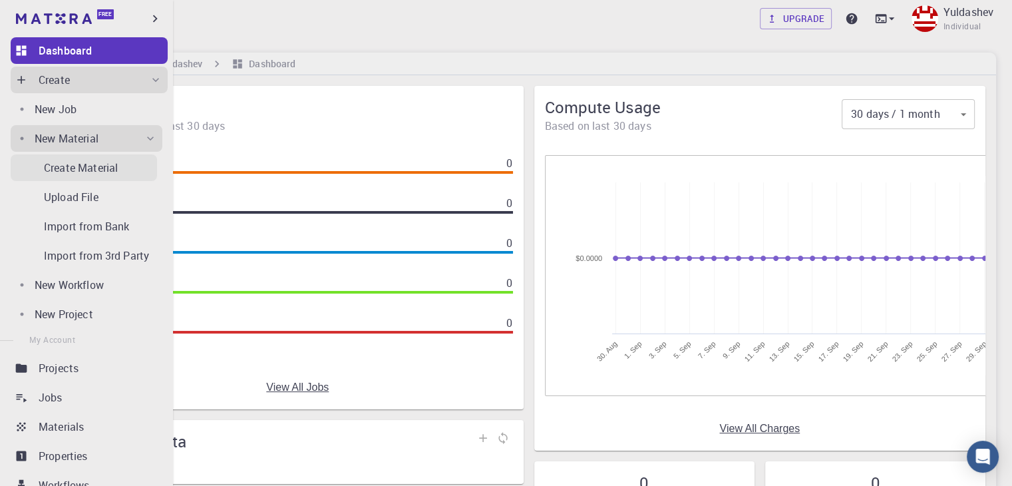
click at [98, 180] on link "Create Material" at bounding box center [84, 167] width 146 height 27
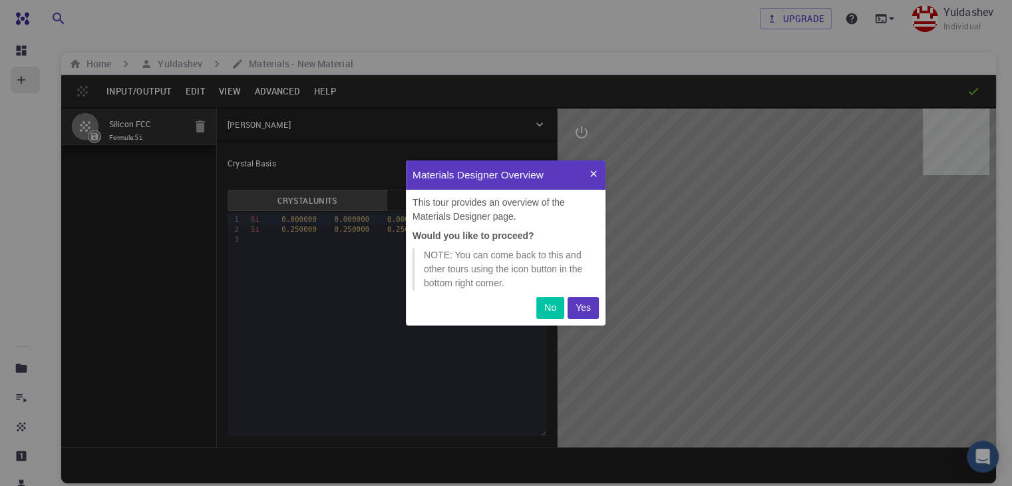
scroll to position [154, 189]
click at [583, 313] on p "Yes" at bounding box center [583, 308] width 15 height 14
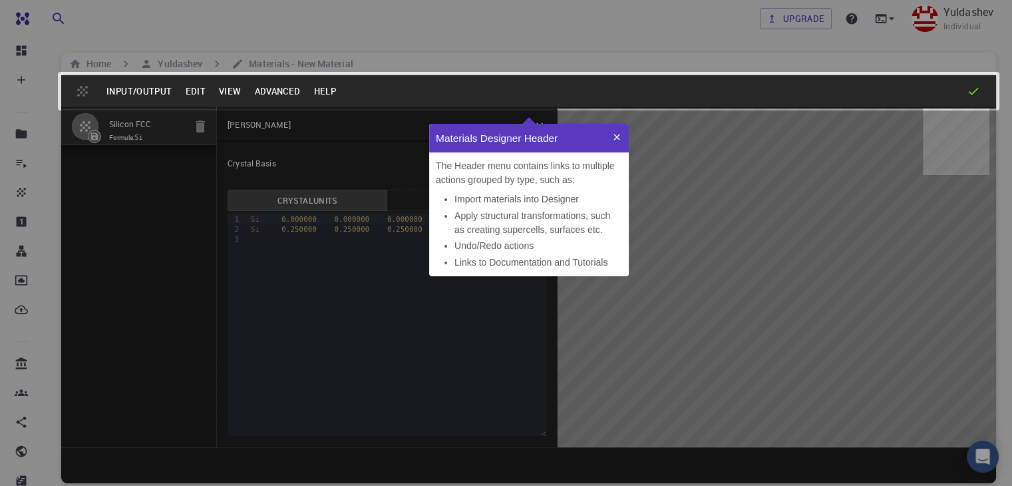
scroll to position [142, 189]
click at [609, 140] on button at bounding box center [617, 138] width 24 height 29
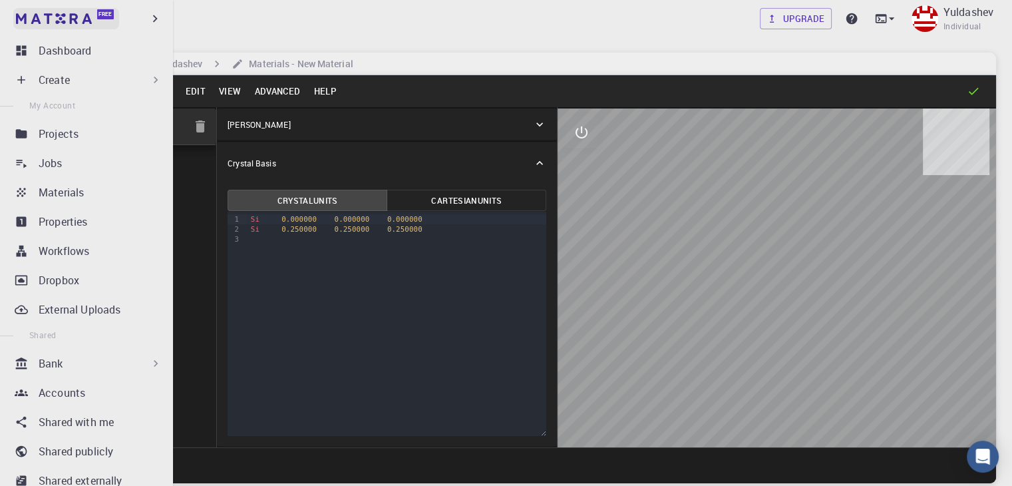
click at [42, 21] on img at bounding box center [54, 18] width 76 height 11
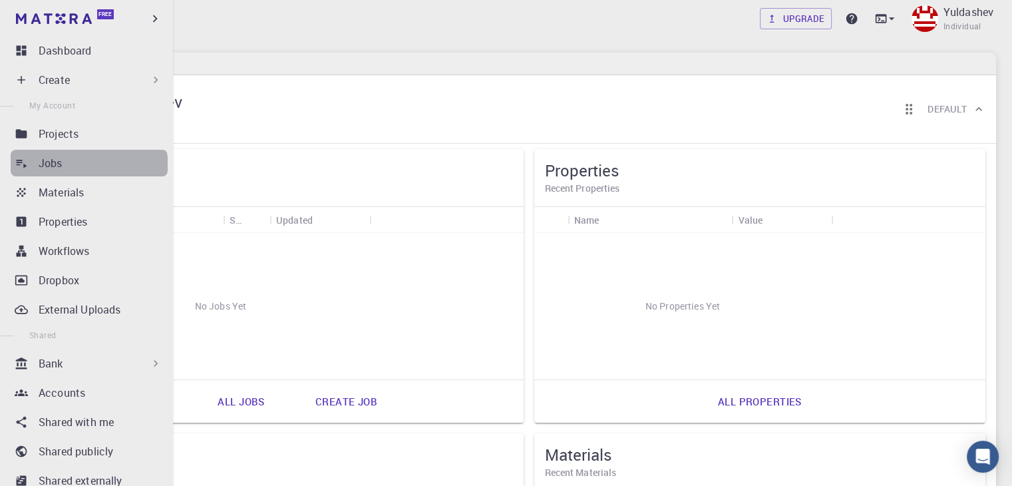
click at [88, 172] on link "Jobs" at bounding box center [89, 163] width 157 height 27
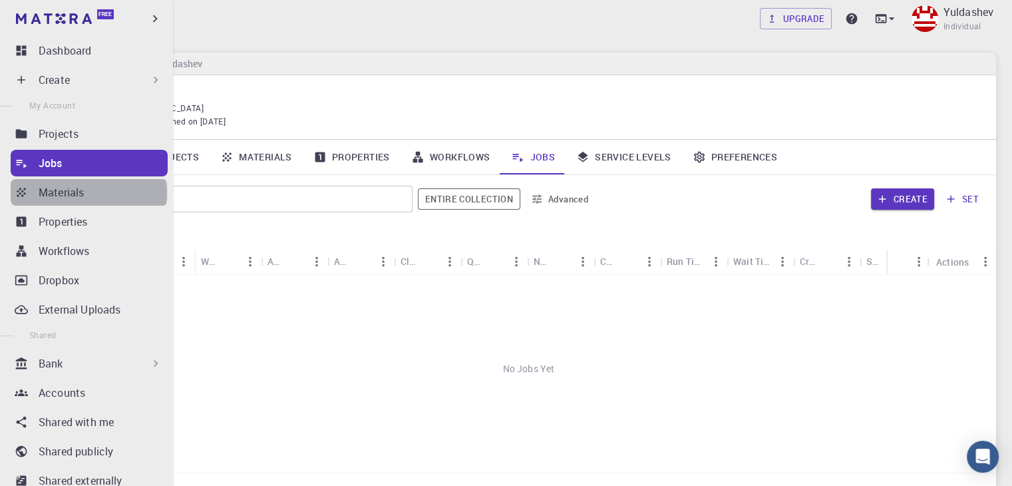
click at [88, 193] on div "Materials" at bounding box center [103, 192] width 129 height 16
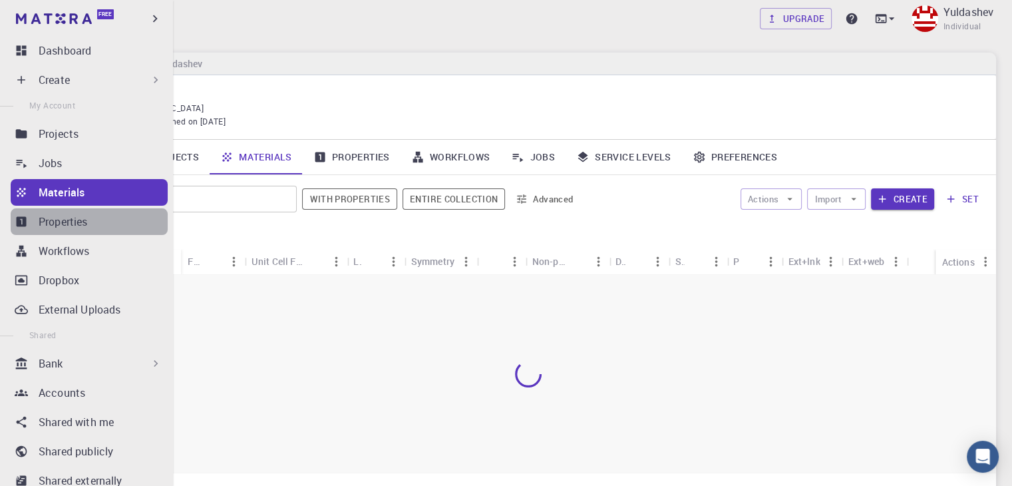
click at [89, 220] on div "Properties" at bounding box center [103, 222] width 129 height 16
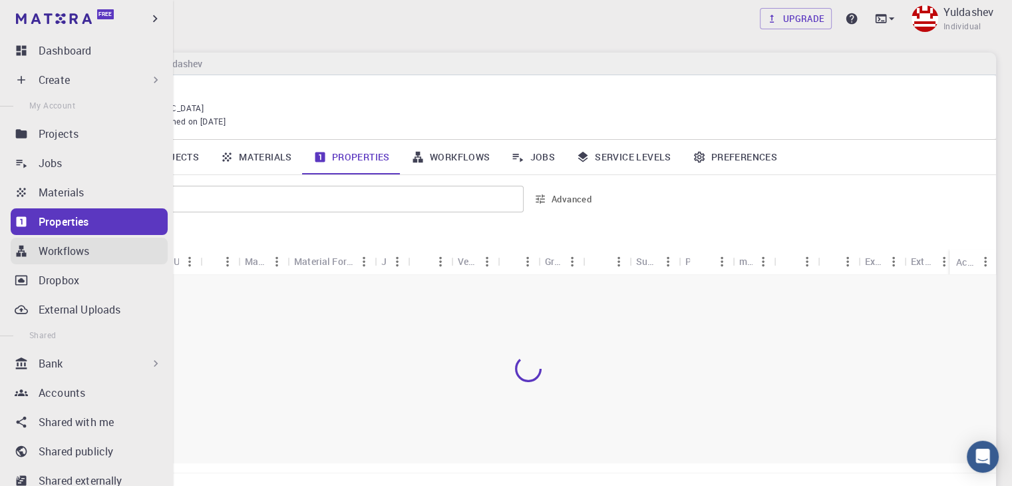
click at [83, 249] on p "Workflows" at bounding box center [64, 251] width 51 height 16
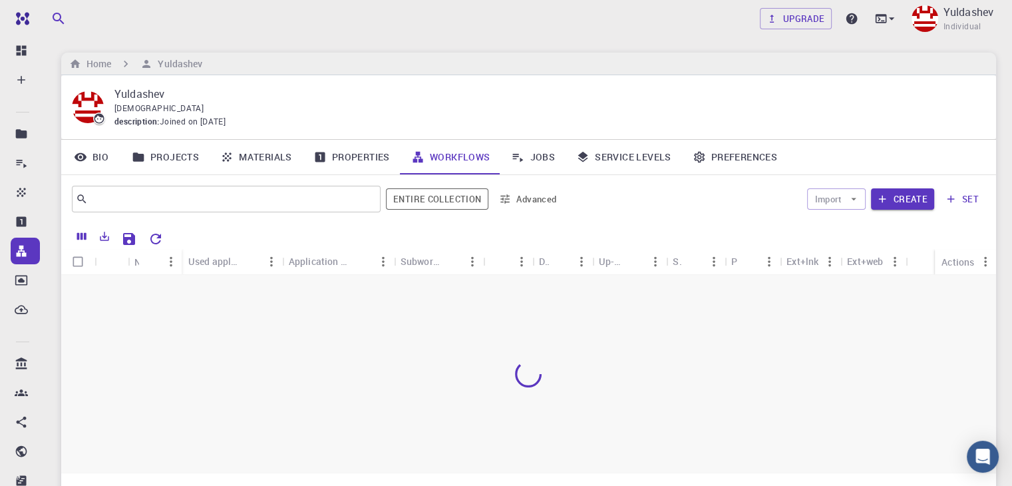
click at [414, 396] on div at bounding box center [528, 374] width 935 height 198
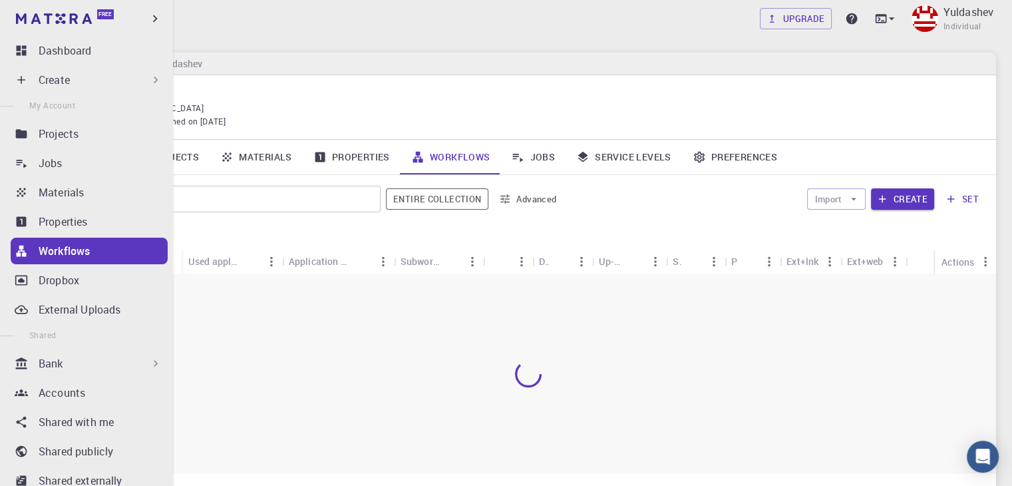
scroll to position [67, 0]
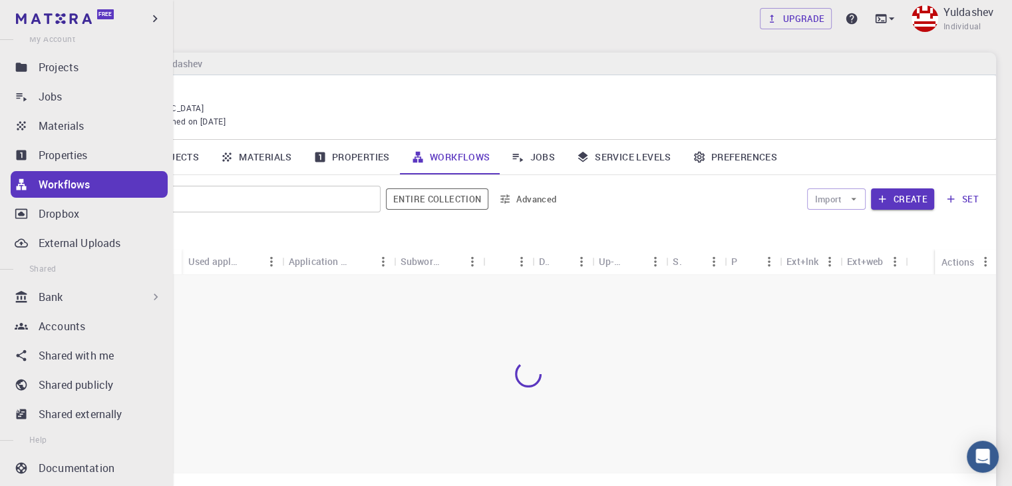
click at [44, 297] on p "Bank" at bounding box center [51, 297] width 25 height 16
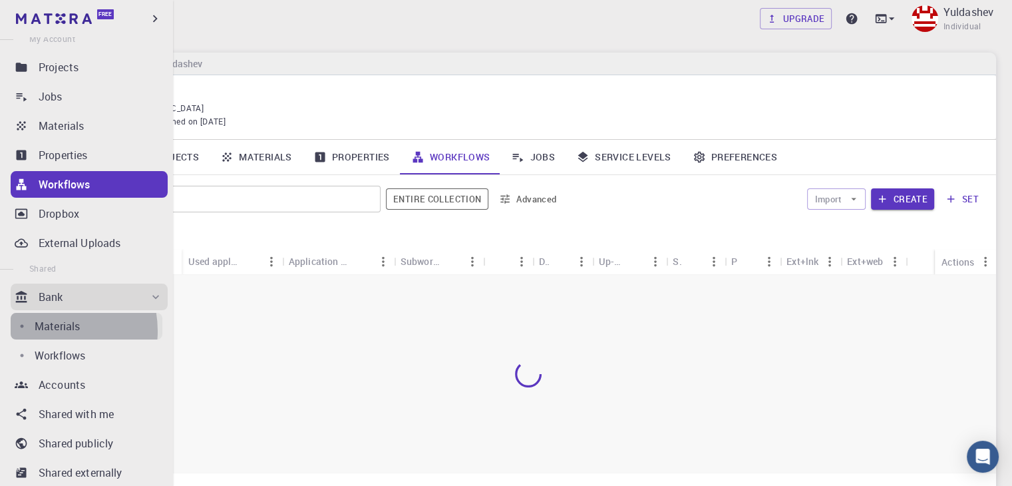
click at [46, 331] on p "Materials" at bounding box center [57, 326] width 45 height 16
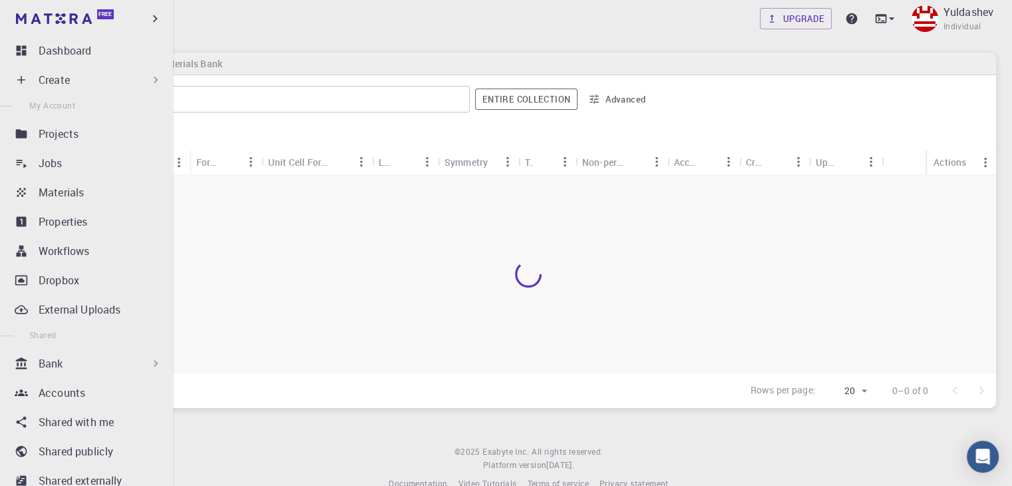
click at [20, 355] on div "Bank" at bounding box center [89, 363] width 157 height 27
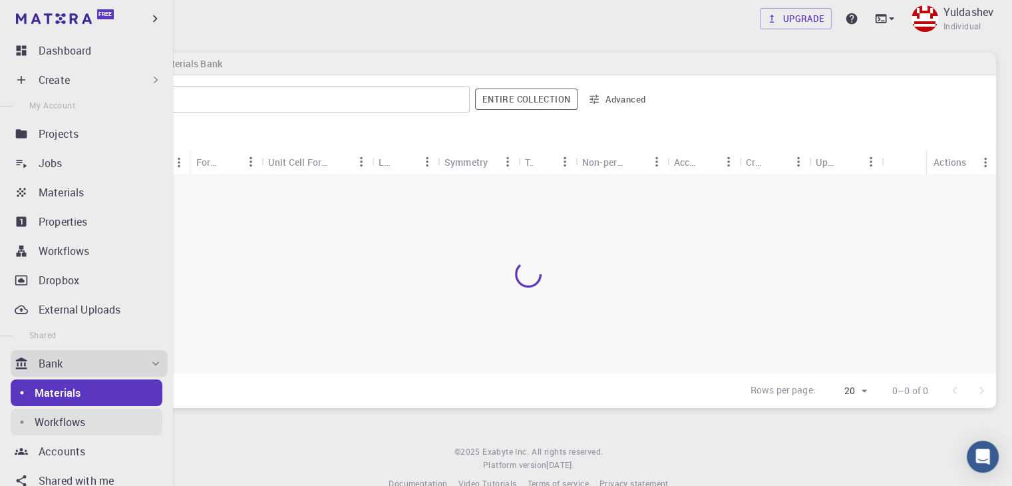
click at [49, 417] on p "Workflows" at bounding box center [60, 422] width 51 height 16
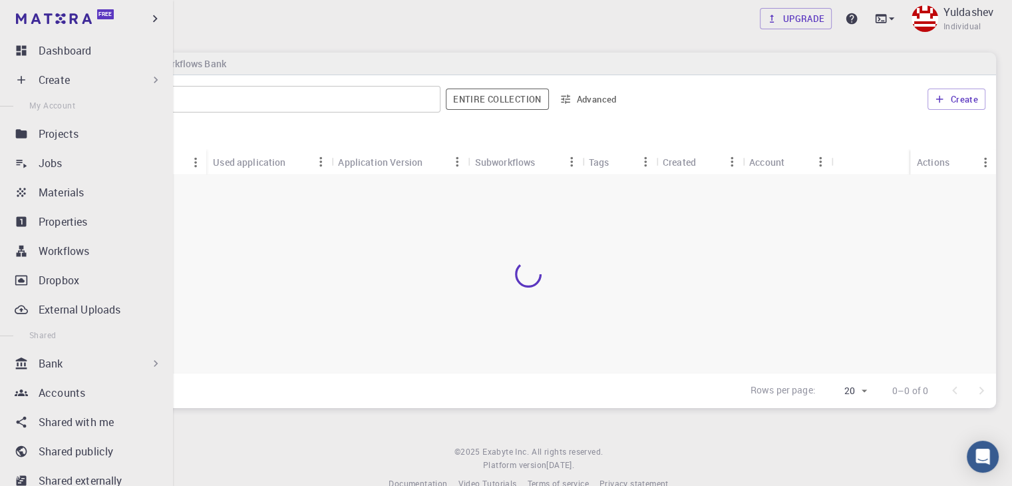
click at [73, 368] on div "Bank" at bounding box center [101, 363] width 124 height 16
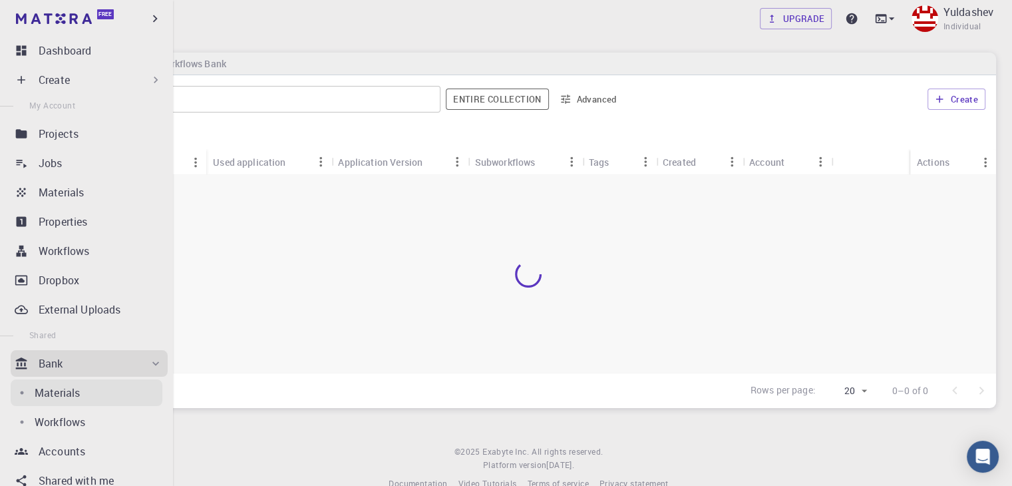
click at [79, 393] on p "Materials" at bounding box center [57, 393] width 45 height 16
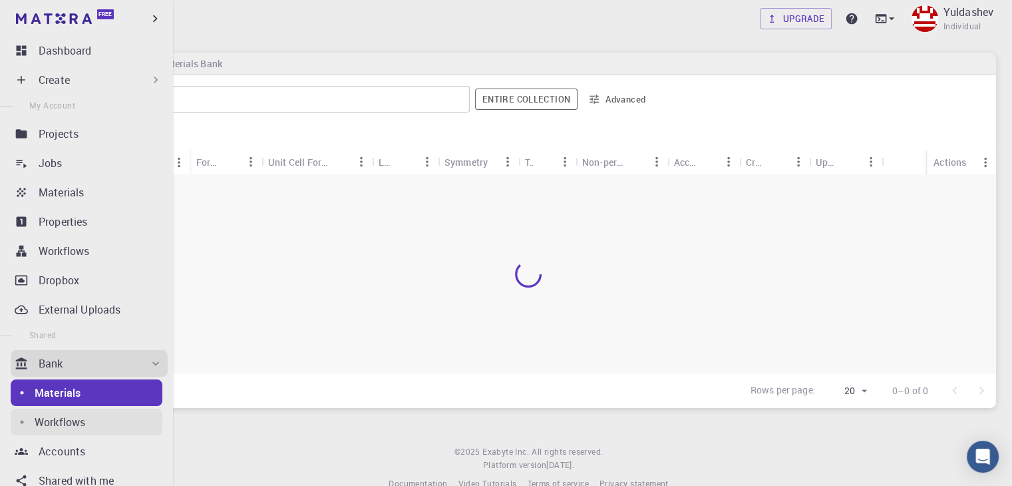
click at [77, 418] on p "Workflows" at bounding box center [60, 422] width 51 height 16
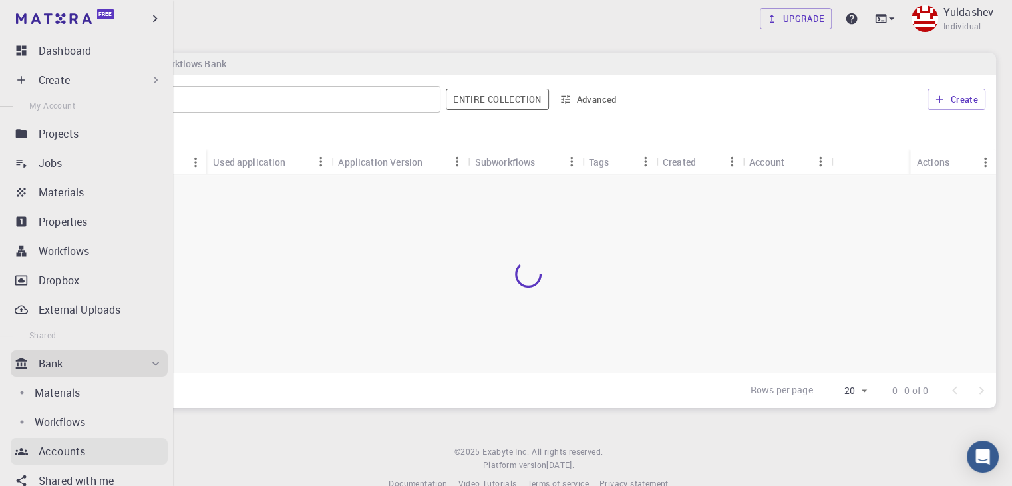
click at [77, 451] on p "Accounts" at bounding box center [62, 451] width 47 height 16
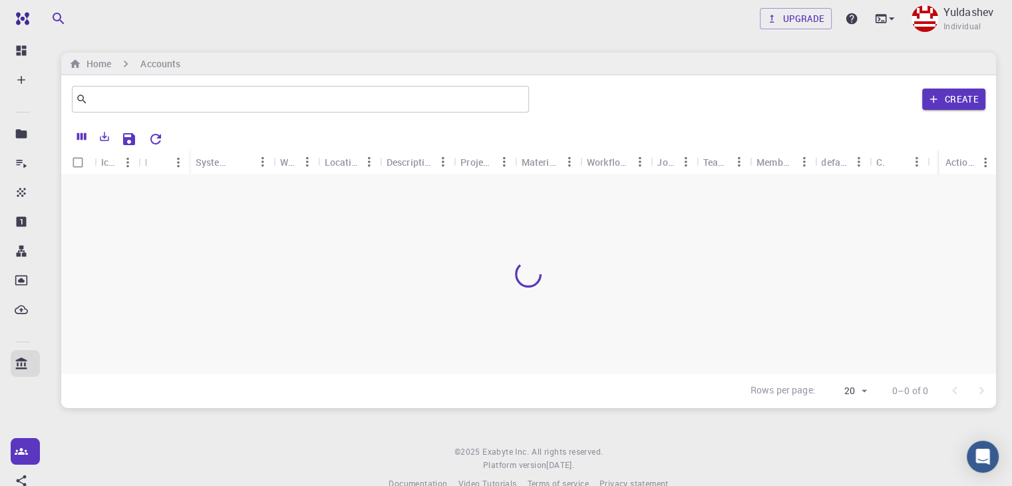
click at [293, 251] on div at bounding box center [528, 274] width 935 height 198
